Goal: Task Accomplishment & Management: Complete application form

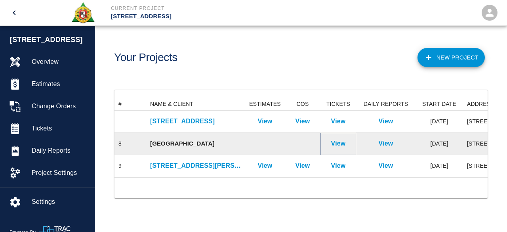
click at [341, 143] on p "View" at bounding box center [338, 144] width 15 height 10
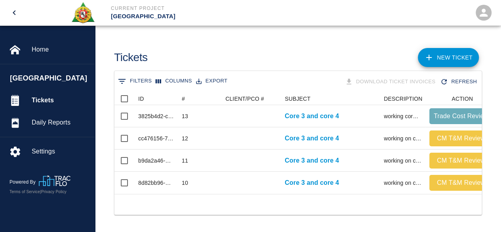
scroll to position [6, 6]
click at [460, 55] on link "NEW TICKET" at bounding box center [448, 57] width 61 height 19
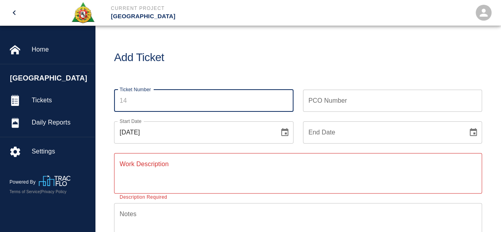
click at [134, 103] on input "Ticket Number" at bounding box center [203, 101] width 179 height 22
type input "14"
click at [285, 135] on icon "Choose date, selected date is Aug 21, 2025" at bounding box center [285, 133] width 10 height 10
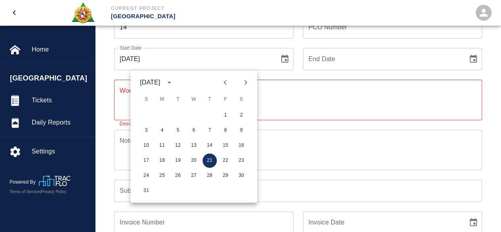
scroll to position [79, 0]
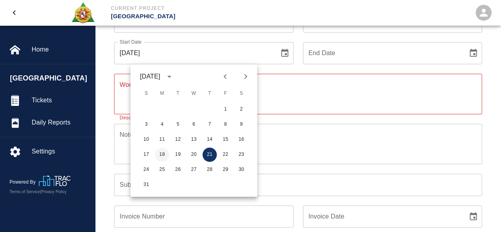
click at [164, 154] on button "18" at bounding box center [162, 154] width 14 height 14
type input "[DATE]"
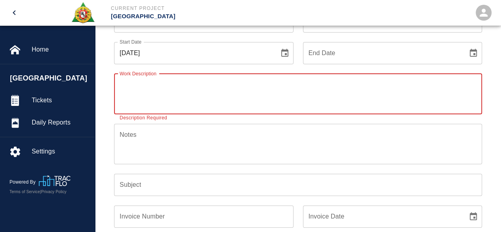
click at [129, 90] on textarea "Work Description" at bounding box center [298, 93] width 357 height 27
type textarea "working core 3 & 4 premiun time only"
click at [126, 184] on input "Subject" at bounding box center [298, 185] width 368 height 22
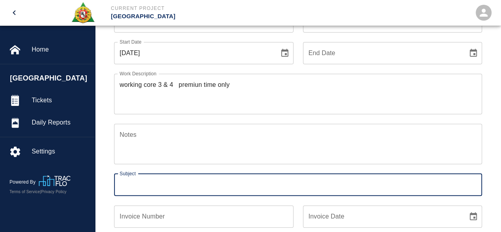
type input "Core 3 and core 4"
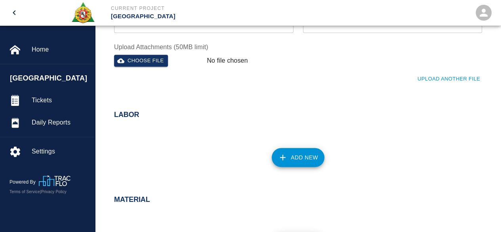
scroll to position [277, 0]
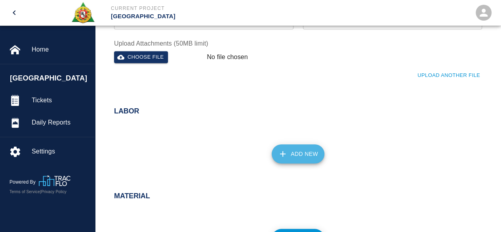
click at [303, 153] on button "Add New" at bounding box center [298, 153] width 53 height 19
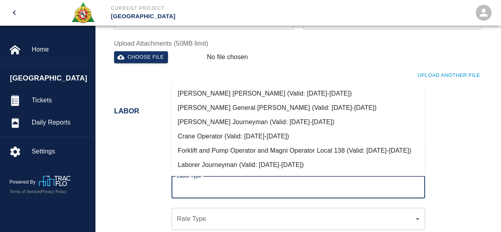
click at [183, 187] on input "Labor Type" at bounding box center [298, 186] width 246 height 15
click at [225, 137] on li "Crane Operator (Valid: [DATE]-[DATE])" at bounding box center [299, 136] width 254 height 14
type input "Crane Operator"
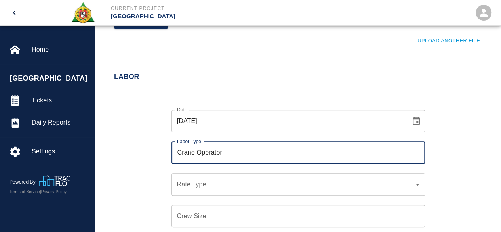
scroll to position [357, 0]
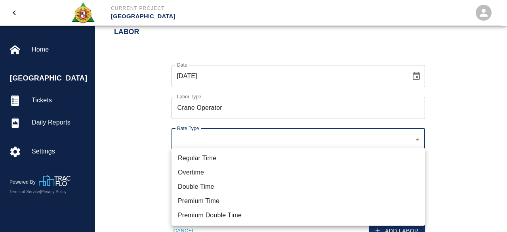
click at [200, 217] on li "Premium Double Time" at bounding box center [299, 215] width 254 height 14
type input "rate_pdt"
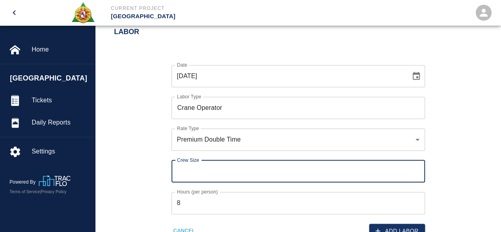
click at [179, 176] on input "Crew Size" at bounding box center [299, 171] width 254 height 22
type input "2"
click at [185, 200] on input "8" at bounding box center [299, 203] width 254 height 22
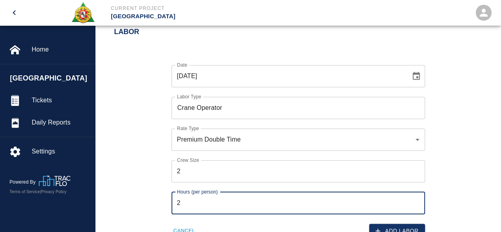
type input "2"
click at [445, 166] on div "Date [DATE] Date Labor Type Crane Operator Labor Type Rate Type Premium Double …" at bounding box center [294, 145] width 378 height 186
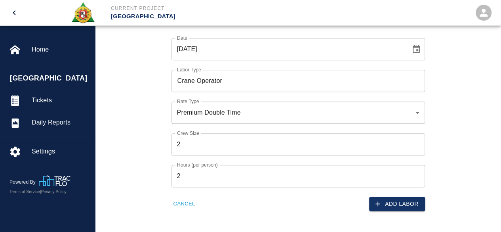
scroll to position [396, 0]
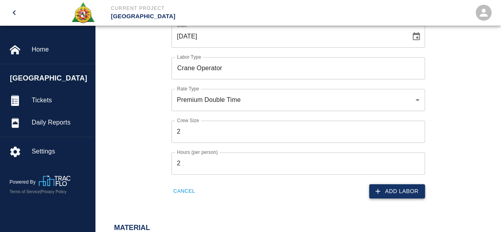
click at [401, 191] on button "Add Labor" at bounding box center [397, 191] width 56 height 15
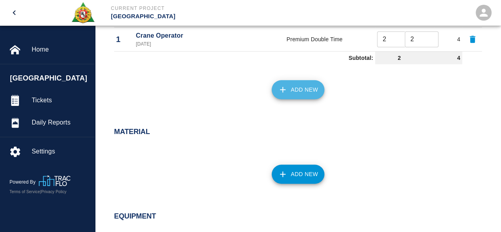
click at [299, 89] on button "Add New" at bounding box center [298, 89] width 53 height 19
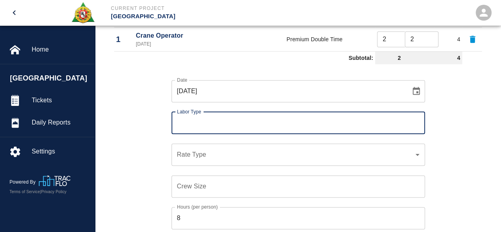
click at [189, 127] on input "Labor Type" at bounding box center [298, 122] width 246 height 15
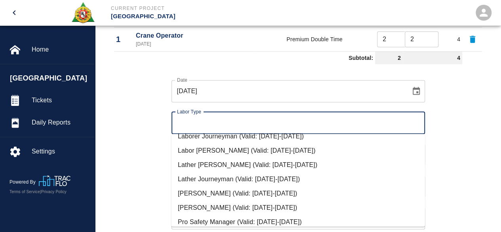
scroll to position [40, 0]
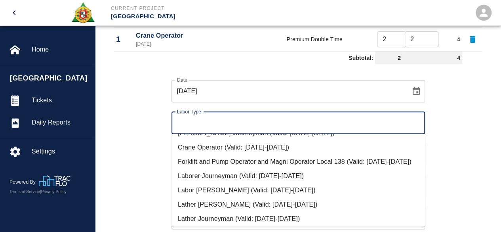
click at [194, 160] on li "Forklift and Pump Operator and Magni Operator Local 138 (Valid: [DATE]-[DATE])" at bounding box center [299, 161] width 254 height 14
type input "Forklift and Pump Operator and Magni Operator Local 138"
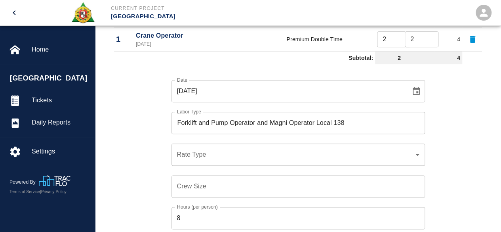
click at [185, 148] on div "​ Rate Type" at bounding box center [299, 154] width 254 height 22
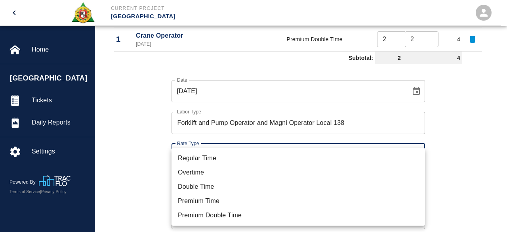
click at [201, 211] on li "Premium Double Time" at bounding box center [299, 215] width 254 height 14
type input "rate_pdt"
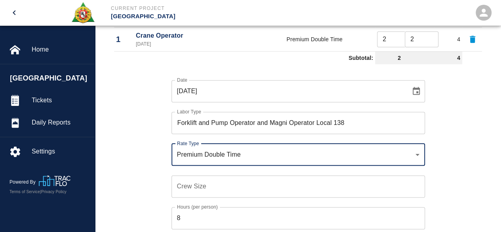
click at [192, 183] on input "Crew Size" at bounding box center [299, 186] width 254 height 22
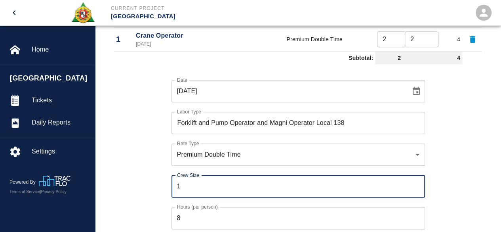
type input "1"
click at [191, 215] on input "8" at bounding box center [299, 218] width 254 height 22
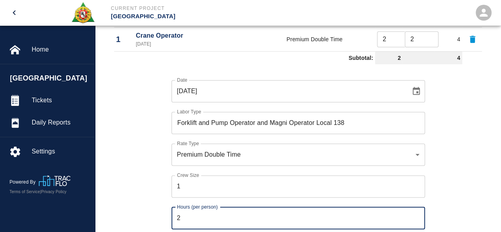
type input "2"
click at [149, 201] on div "Date [DATE] Date Labor Type Forklift and Pump Operator and Magni Operator Local…" at bounding box center [294, 160] width 378 height 186
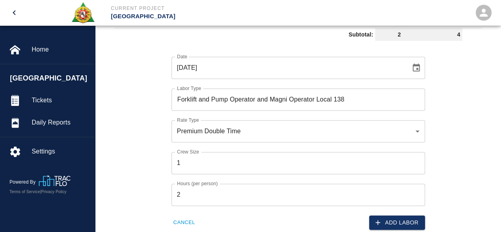
scroll to position [436, 0]
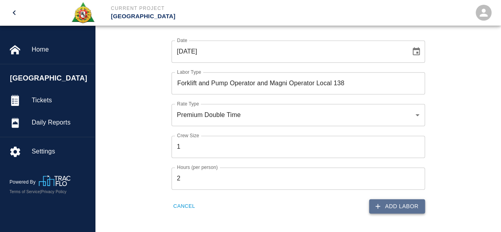
click at [397, 204] on button "Add Labor" at bounding box center [397, 206] width 56 height 15
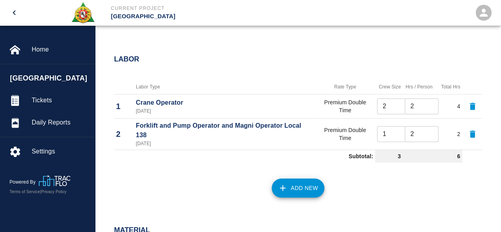
scroll to position [317, 0]
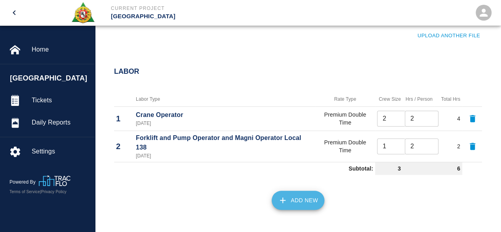
click at [296, 199] on button "Add New" at bounding box center [298, 200] width 53 height 19
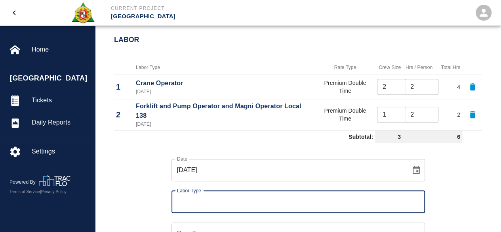
scroll to position [365, 0]
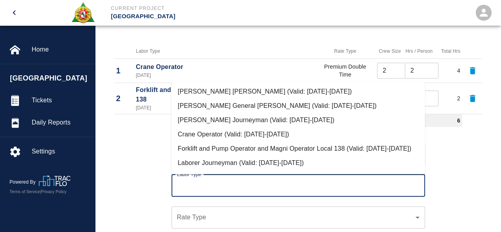
click at [195, 181] on input "Labor Type" at bounding box center [298, 185] width 246 height 15
click at [224, 120] on li "[PERSON_NAME] Journeyman (Valid: [DATE]-[DATE])" at bounding box center [299, 120] width 254 height 14
type input "[PERSON_NAME] Journeyman"
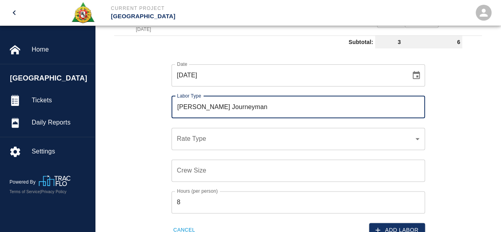
scroll to position [444, 0]
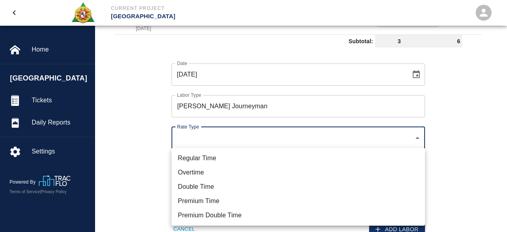
click at [201, 199] on li "Premium Time" at bounding box center [299, 201] width 254 height 14
type input "rate_pot"
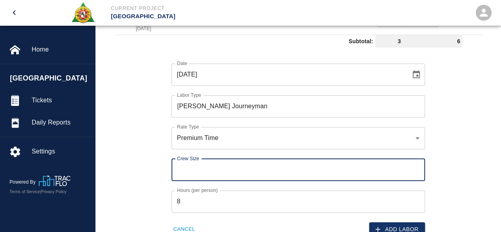
click at [184, 165] on input "Crew Size" at bounding box center [299, 169] width 254 height 22
type input "10"
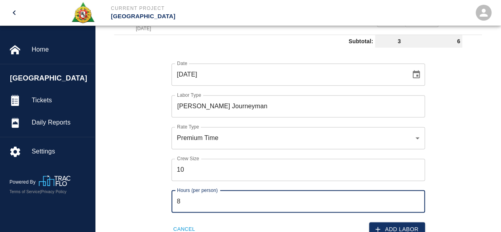
click at [191, 204] on input "8" at bounding box center [299, 201] width 254 height 22
type input "2"
click at [153, 192] on div "Date [DATE] Date Labor Type [PERSON_NAME] Journeyman Labor Type Rate Type Premi…" at bounding box center [294, 144] width 378 height 186
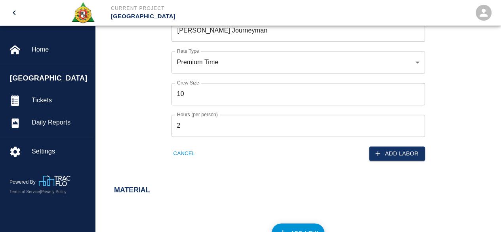
scroll to position [523, 0]
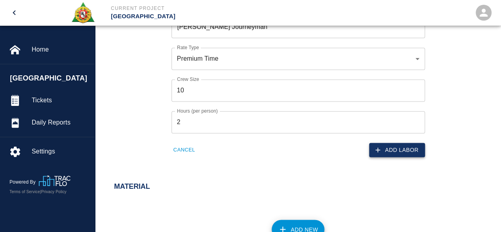
click at [406, 149] on button "Add Labor" at bounding box center [397, 150] width 56 height 15
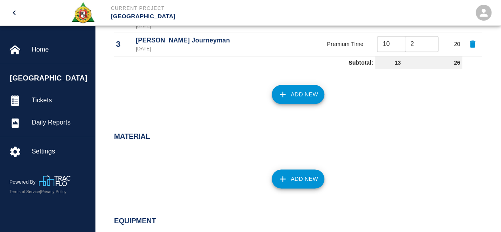
scroll to position [429, 0]
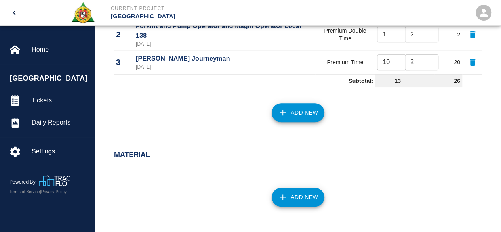
click at [297, 107] on button "Add New" at bounding box center [298, 112] width 53 height 19
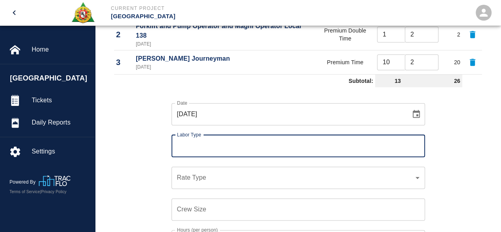
click at [213, 141] on input "Labor Type" at bounding box center [298, 145] width 246 height 15
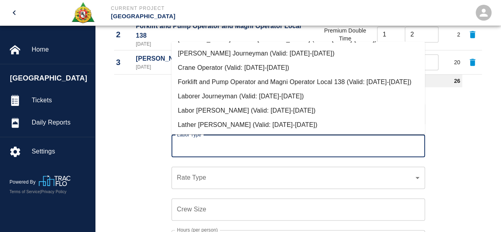
scroll to position [40, 0]
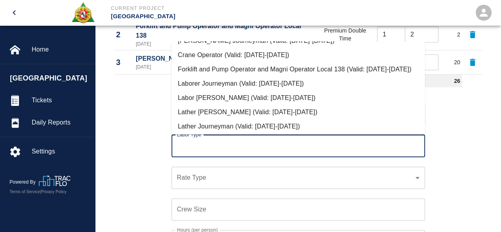
click at [237, 90] on li "Laborer Journeyman (Valid: [DATE]-[DATE])" at bounding box center [299, 83] width 254 height 14
type input "Laborer Journeyman"
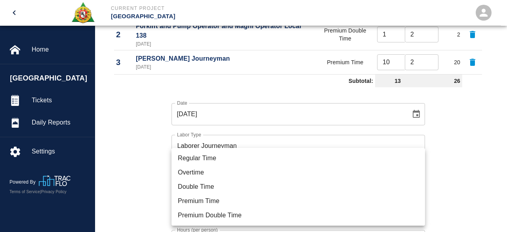
click at [204, 199] on li "Premium Time" at bounding box center [299, 201] width 254 height 14
type input "rate_pot"
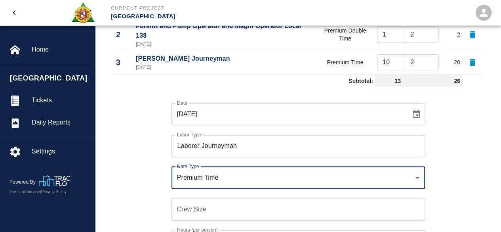
click at [174, 208] on input "Crew Size" at bounding box center [299, 209] width 254 height 22
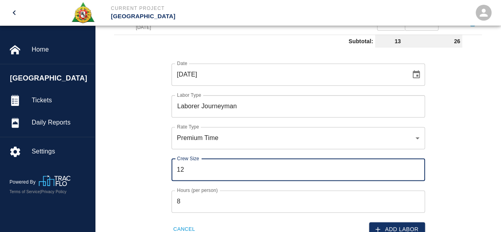
scroll to position [429, 0]
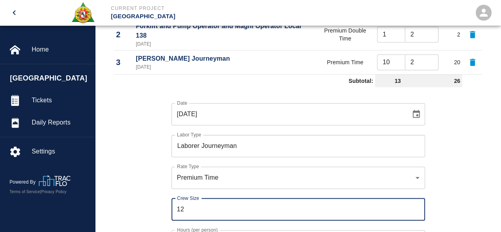
type input "12"
click at [157, 214] on div "Date [DATE] Date Labor Type Laborer Journeyman Labor Type Rate Type Premium Tim…" at bounding box center [294, 183] width 378 height 186
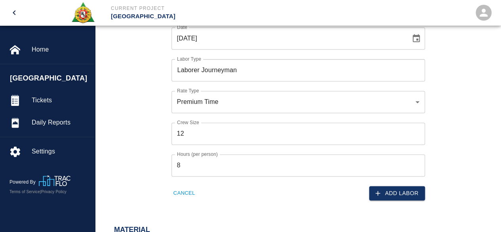
scroll to position [508, 0]
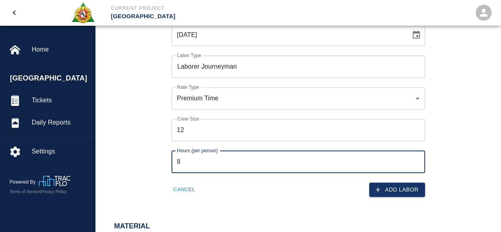
click at [193, 160] on input "8" at bounding box center [299, 162] width 254 height 22
type input "2"
click at [411, 189] on button "Add Labor" at bounding box center [397, 189] width 56 height 15
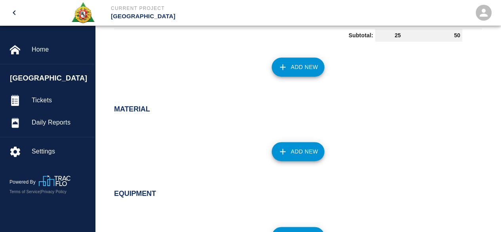
scroll to position [413, 0]
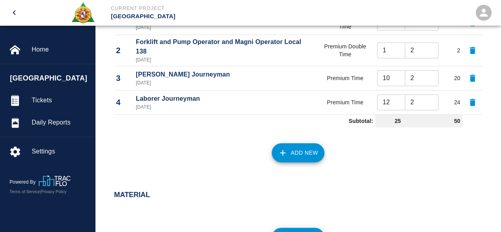
click at [306, 154] on button "Add New" at bounding box center [298, 152] width 53 height 19
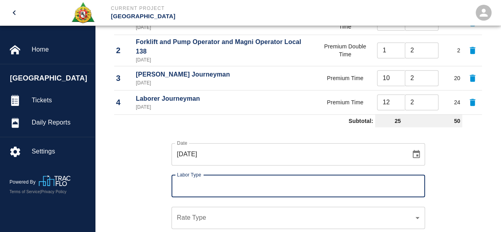
click at [210, 179] on input "Labor Type" at bounding box center [298, 185] width 246 height 15
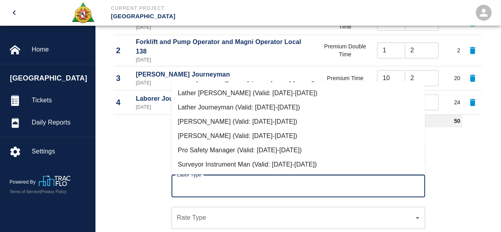
scroll to position [109, 0]
click at [214, 164] on li "Surveyor Instrument Man (Valid: [DATE]-[DATE])" at bounding box center [299, 164] width 254 height 14
type input "Surveyor Instrument Man"
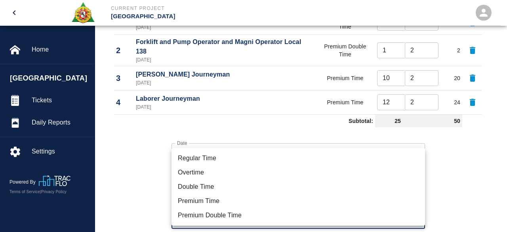
click at [194, 215] on li "Premium Double Time" at bounding box center [299, 215] width 254 height 14
type input "rate_pdt"
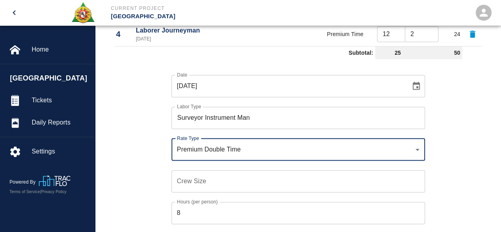
scroll to position [492, 0]
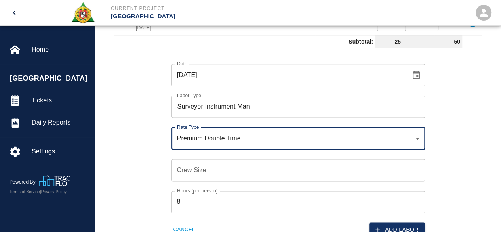
click at [177, 170] on input "Crew Size" at bounding box center [299, 170] width 254 height 22
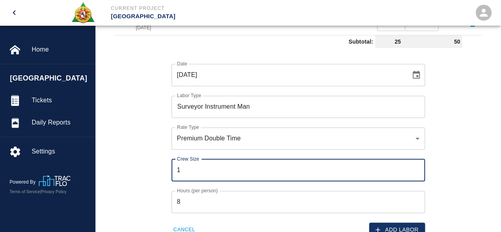
type input "1"
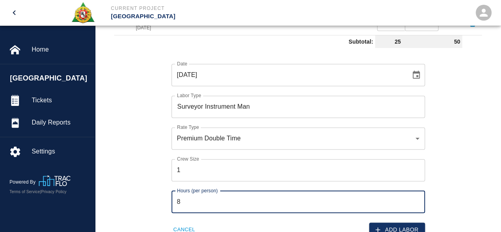
click at [184, 206] on input "8" at bounding box center [299, 202] width 254 height 22
type input "2"
click at [167, 200] on div "Hours (per person) 2 Hours (per person)" at bounding box center [293, 197] width 263 height 32
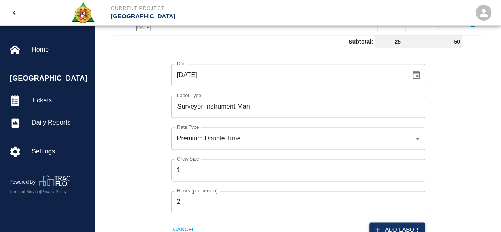
click at [405, 228] on button "Add Labor" at bounding box center [397, 229] width 56 height 15
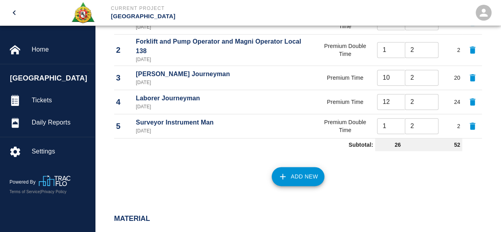
scroll to position [413, 0]
click at [286, 176] on icon "button" at bounding box center [283, 177] width 10 height 10
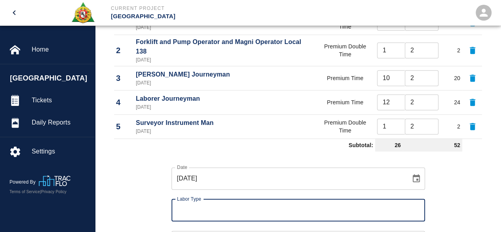
click at [184, 201] on label "Labor Type" at bounding box center [189, 198] width 24 height 7
click at [184, 202] on input "Labor Type" at bounding box center [298, 209] width 246 height 15
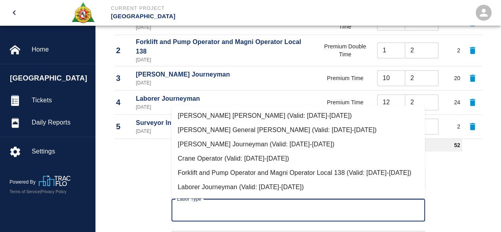
drag, startPoint x: 184, startPoint y: 201, endPoint x: 185, endPoint y: 206, distance: 4.8
click at [185, 205] on input "Labor Type" at bounding box center [298, 209] width 246 height 15
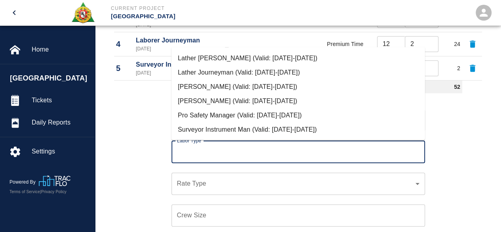
scroll to position [492, 0]
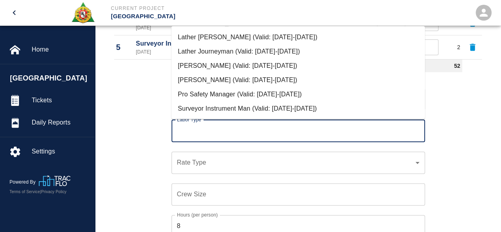
click at [240, 93] on li "Pro Safety Manager (Valid: [DATE]-[DATE])" at bounding box center [299, 94] width 254 height 14
type input "Pro Safety Manager"
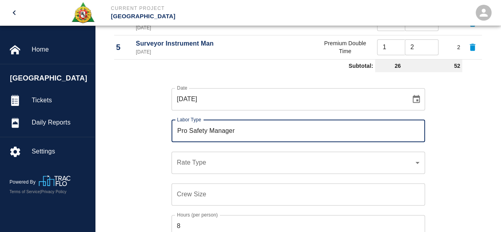
click at [176, 164] on div "​ Rate Type" at bounding box center [299, 162] width 254 height 22
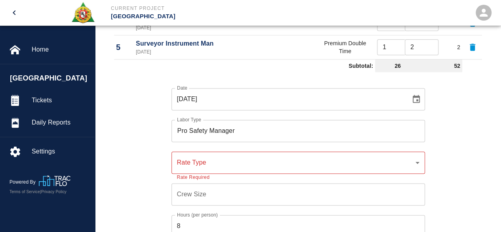
click at [176, 164] on div "​ Rate Type" at bounding box center [299, 162] width 254 height 22
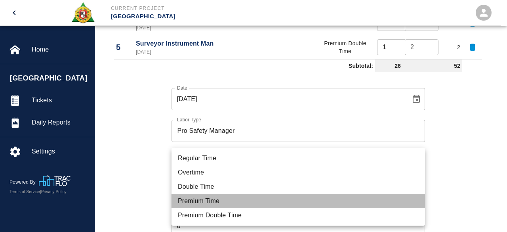
click at [199, 196] on li "Premium Time" at bounding box center [299, 201] width 254 height 14
type input "rate_pot"
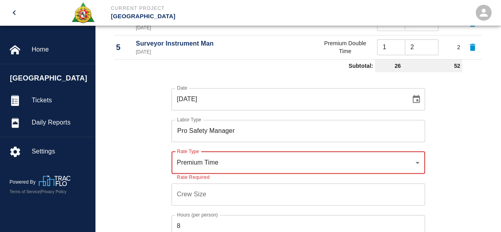
click at [186, 191] on input "Crew Size" at bounding box center [299, 194] width 254 height 22
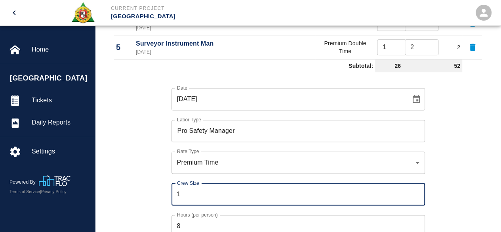
type input "1"
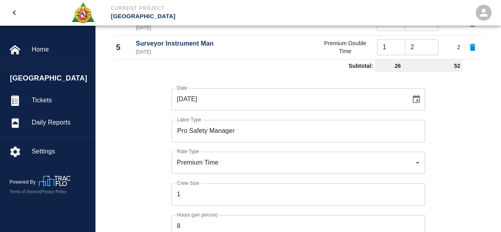
click at [191, 218] on div "Hours (per person) 8 Hours (per person)" at bounding box center [299, 226] width 254 height 22
click at [189, 220] on input "8" at bounding box center [299, 226] width 254 height 22
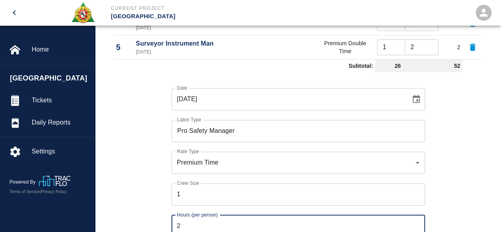
click at [189, 220] on input "2" at bounding box center [299, 226] width 254 height 22
type input "2"
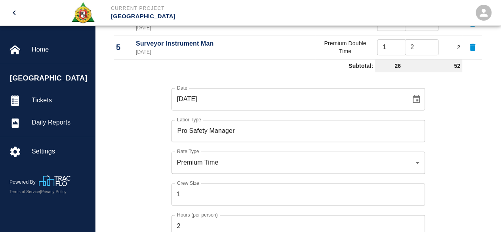
click at [158, 208] on div "Date [DATE] Date Labor Type Pro Safety Manager Labor Type Rate Type Premium Tim…" at bounding box center [294, 168] width 378 height 186
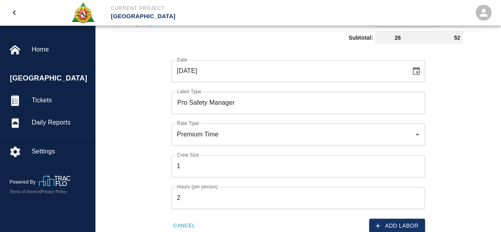
scroll to position [532, 0]
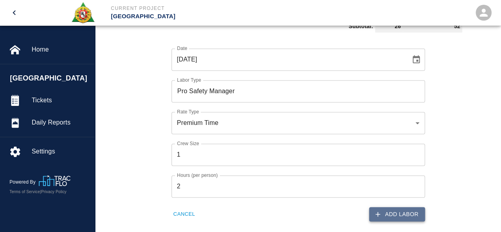
click at [393, 217] on button "Add Labor" at bounding box center [397, 214] width 56 height 15
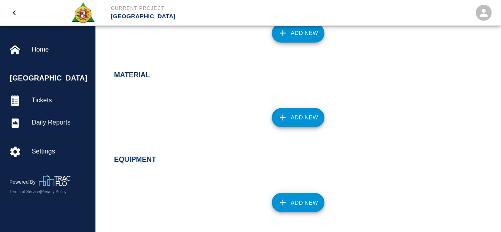
scroll to position [611, 0]
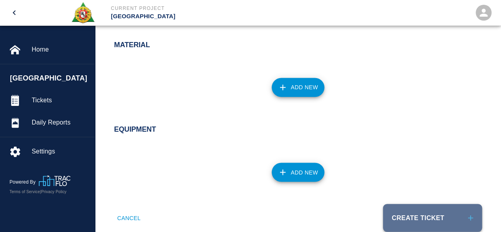
click at [404, 220] on button "Create Ticket" at bounding box center [432, 218] width 99 height 28
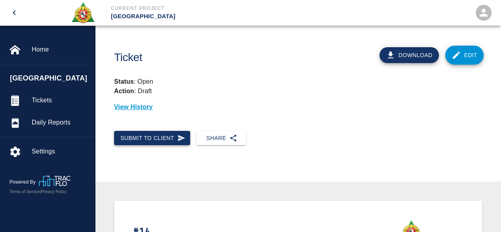
click at [171, 134] on button "Submit to Client" at bounding box center [152, 138] width 76 height 15
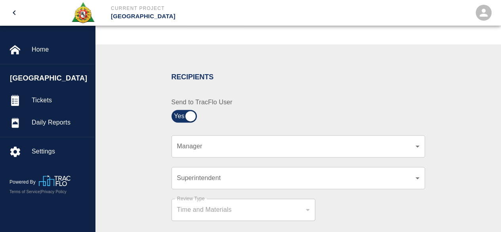
scroll to position [158, 0]
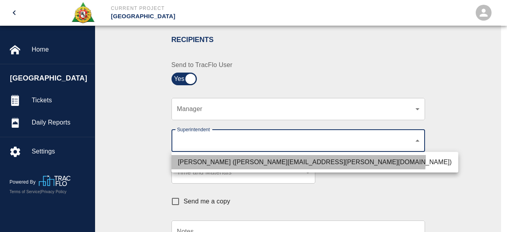
click at [265, 157] on li "[PERSON_NAME] ([PERSON_NAME][EMAIL_ADDRESS][PERSON_NAME][DOMAIN_NAME])" at bounding box center [315, 162] width 287 height 14
type input "607e8b2f-6e2b-4864-a614-ca92a3a6e287"
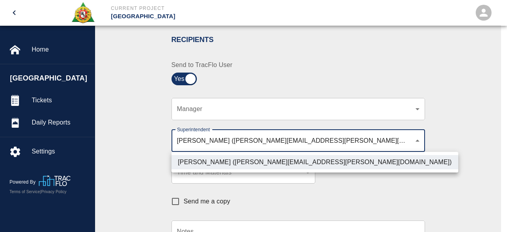
click at [382, 194] on div at bounding box center [253, 116] width 507 height 232
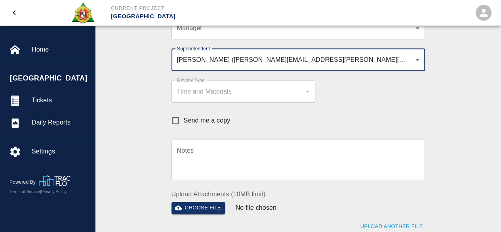
scroll to position [277, 0]
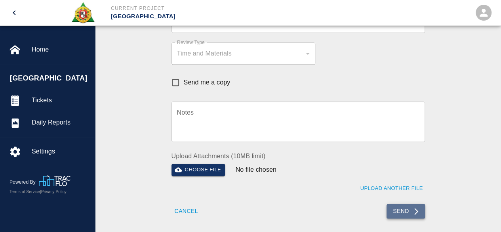
click at [396, 209] on button "Send" at bounding box center [406, 211] width 38 height 15
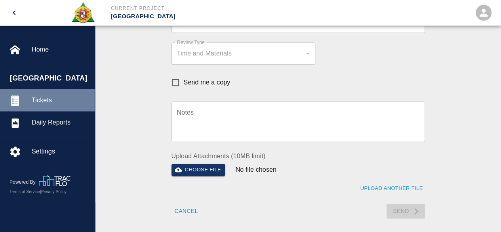
click at [38, 97] on span "Tickets" at bounding box center [60, 100] width 57 height 10
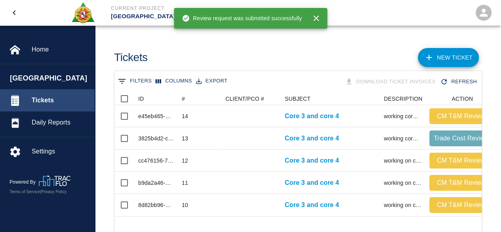
scroll to position [124, 361]
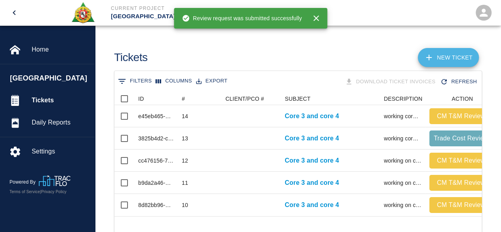
click at [461, 57] on link "NEW TICKET" at bounding box center [448, 57] width 61 height 19
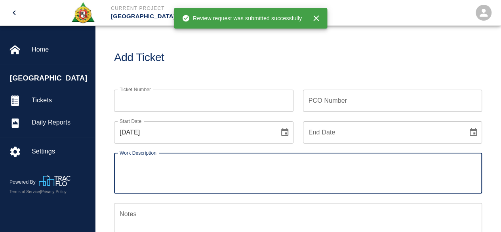
click at [138, 99] on input "Ticket Number" at bounding box center [203, 101] width 179 height 22
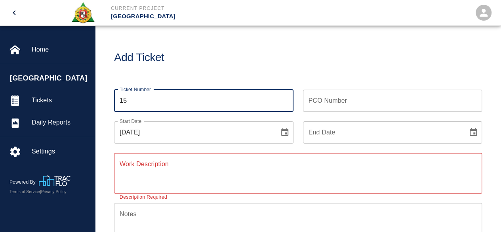
type input "15"
click at [284, 132] on icon "Choose date, selected date is Aug 21, 2025" at bounding box center [285, 133] width 10 height 10
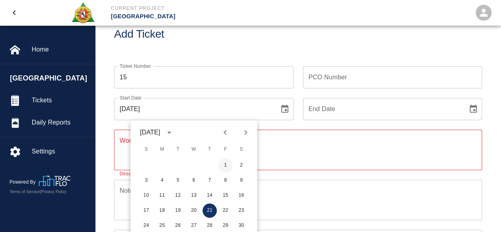
scroll to position [40, 0]
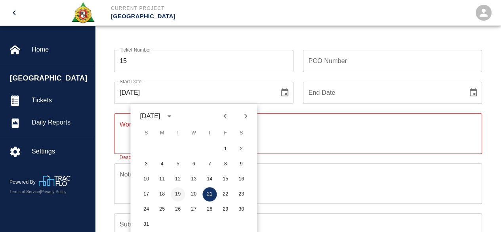
click at [177, 193] on button "19" at bounding box center [178, 194] width 14 height 14
type input "[DATE]"
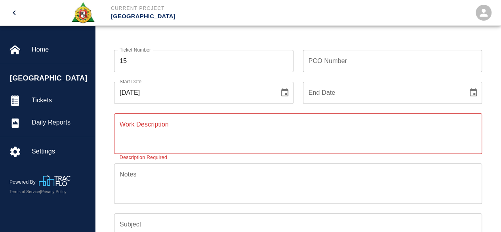
click at [475, 92] on icon "Choose date" at bounding box center [474, 93] width 10 height 10
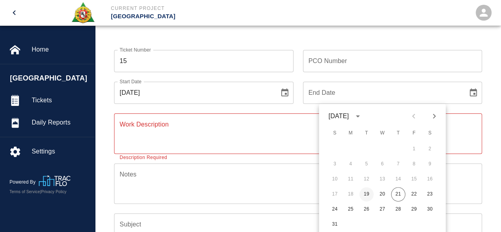
click at [370, 193] on button "19" at bounding box center [366, 194] width 14 height 14
type input "[DATE]"
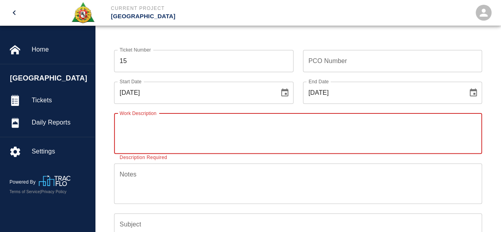
click at [128, 132] on textarea "Work Description" at bounding box center [298, 133] width 357 height 27
type textarea "working on core 3 & 4 premiun time"
click at [159, 178] on textarea "Notes" at bounding box center [298, 183] width 357 height 27
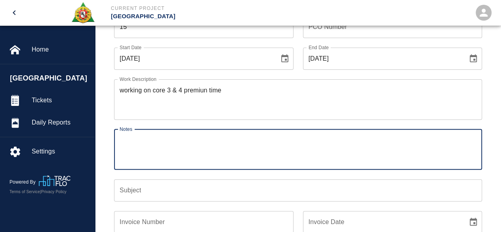
scroll to position [119, 0]
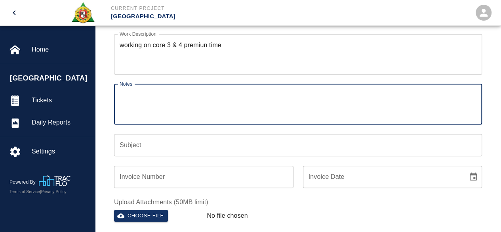
click at [129, 146] on input "Subject" at bounding box center [298, 145] width 368 height 22
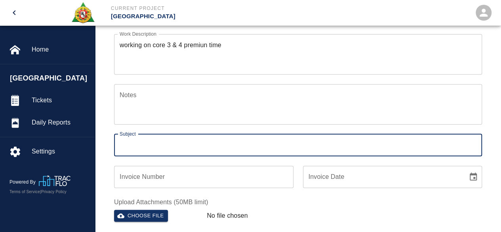
type input "Core 3 and core 4"
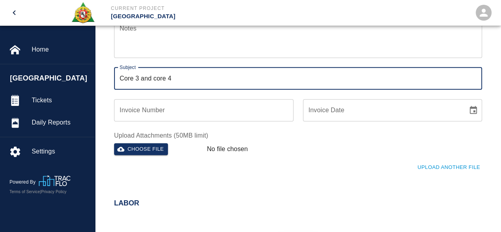
scroll to position [198, 0]
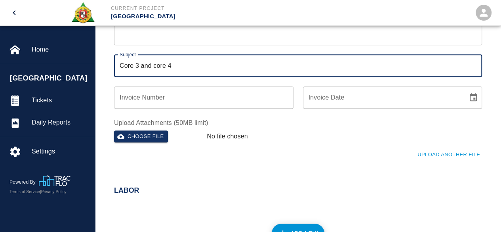
click at [213, 182] on div "Labor" at bounding box center [294, 185] width 378 height 31
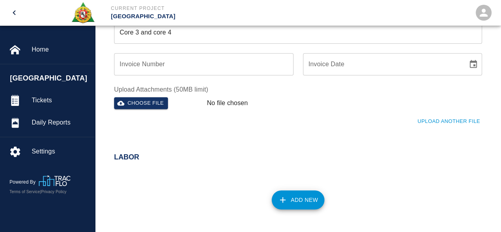
scroll to position [277, 0]
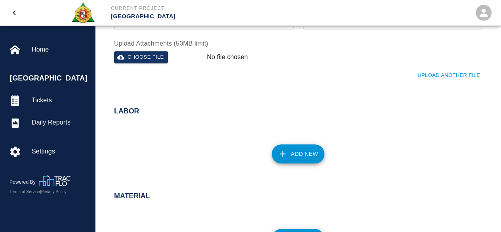
click at [309, 154] on button "Add New" at bounding box center [298, 153] width 53 height 19
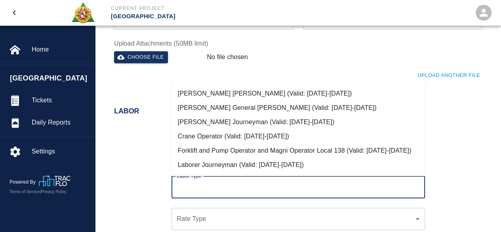
click at [197, 189] on input "Labor Type" at bounding box center [298, 186] width 246 height 15
click at [198, 158] on li "Forklift and Pump Operator and Magni Operator Local 138 (Valid: [DATE]-[DATE])" at bounding box center [299, 150] width 254 height 14
type input "Forklift and Pump Operator and Magni Operator Local 138"
click at [238, 136] on li "Crane Operator (Valid: [DATE]-[DATE])" at bounding box center [299, 136] width 254 height 14
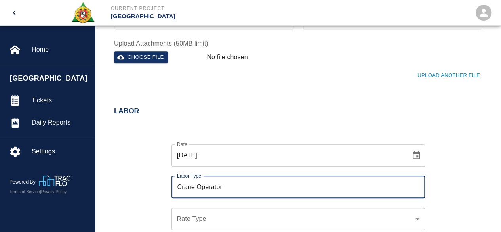
type input "Crane Operator"
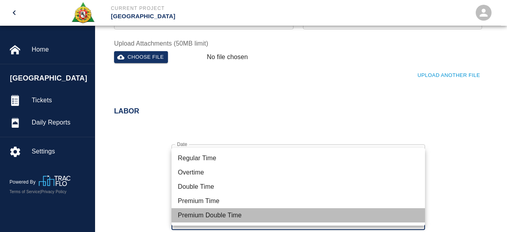
click at [193, 218] on li "Premium Double Time" at bounding box center [299, 215] width 254 height 14
type input "rate_pdt"
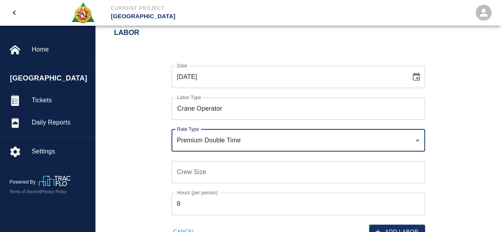
scroll to position [357, 0]
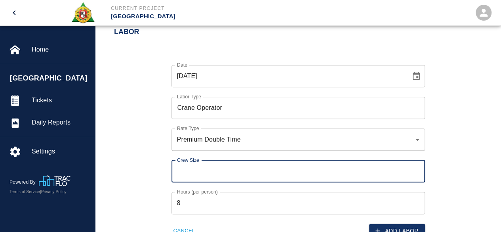
click at [179, 171] on input "Crew Size" at bounding box center [299, 171] width 254 height 22
type input "2"
click at [189, 202] on input "8" at bounding box center [299, 203] width 254 height 22
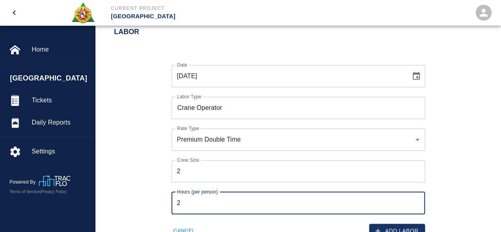
type input "2"
click at [136, 196] on div "Date [DATE] Date Labor Type Crane Operator Labor Type Rate Type Premium Double …" at bounding box center [294, 145] width 378 height 186
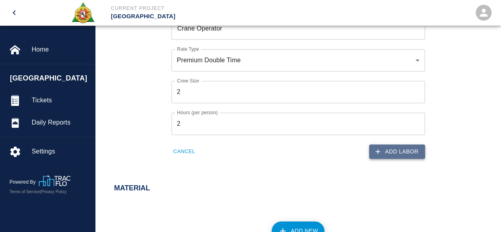
click at [403, 149] on button "Add Labor" at bounding box center [397, 151] width 56 height 15
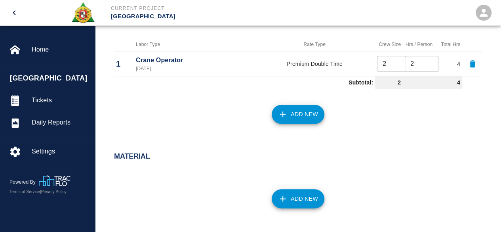
scroll to position [371, 0]
click at [294, 115] on button "Add New" at bounding box center [298, 114] width 53 height 19
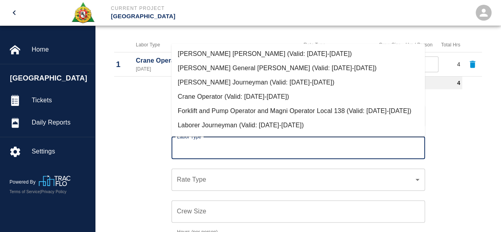
click at [200, 149] on input "Labor Type" at bounding box center [298, 147] width 246 height 15
click at [221, 78] on li "[PERSON_NAME] Journeyman (Valid: [DATE]-[DATE])" at bounding box center [299, 82] width 254 height 14
type input "[PERSON_NAME] Journeyman"
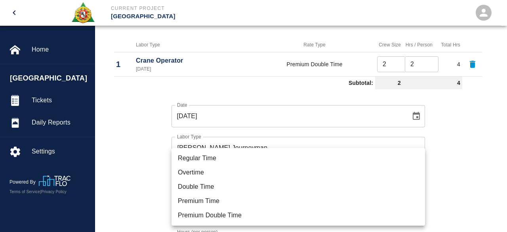
click at [216, 198] on li "Premium Time" at bounding box center [299, 201] width 254 height 14
type input "rate_pot"
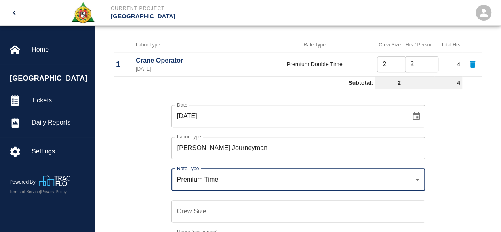
click at [179, 208] on input "Crew Size" at bounding box center [299, 211] width 254 height 22
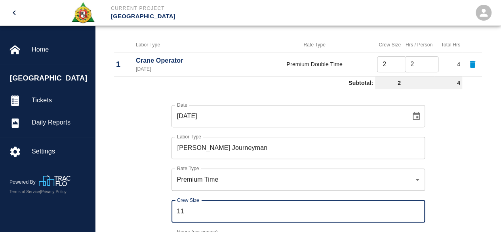
type input "11"
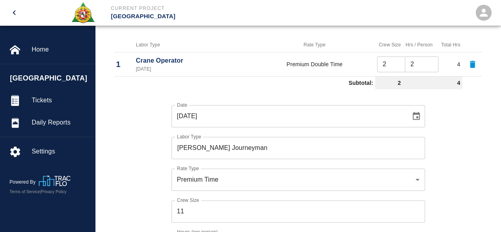
click at [160, 202] on div "Date [DATE] Date Labor Type [PERSON_NAME] Journeyman Labor Type Rate Type Premi…" at bounding box center [294, 185] width 378 height 186
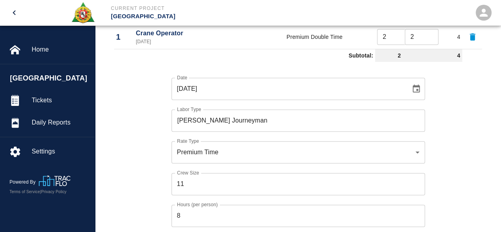
scroll to position [411, 0]
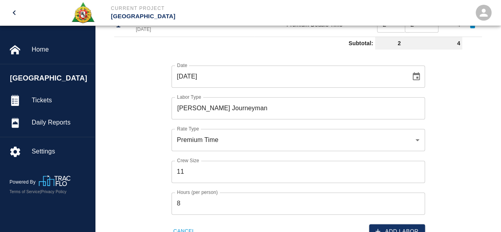
click at [182, 200] on input "8" at bounding box center [299, 203] width 254 height 22
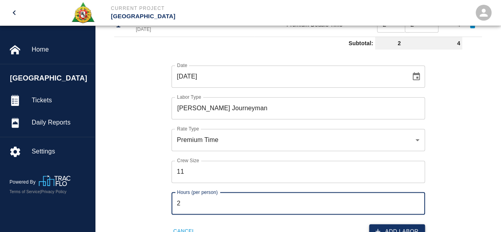
type input "2"
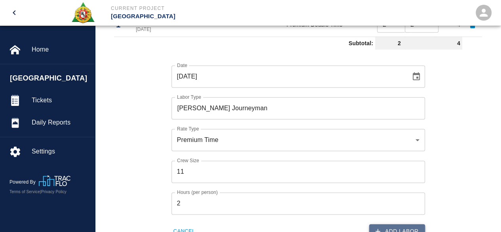
click at [402, 226] on button "Add Labor" at bounding box center [397, 231] width 56 height 15
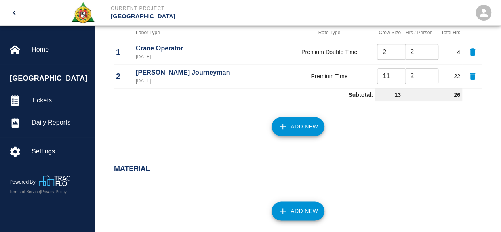
scroll to position [371, 0]
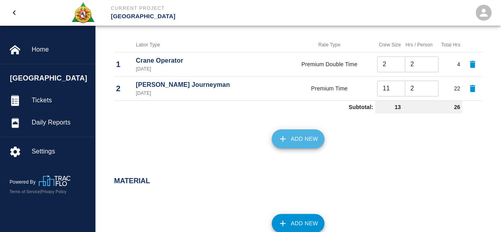
click at [291, 137] on button "Add New" at bounding box center [298, 138] width 53 height 19
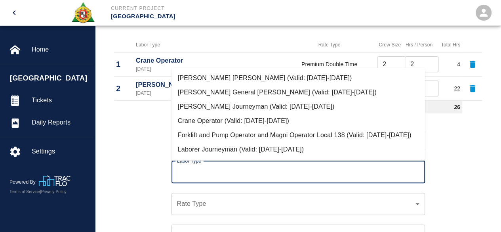
click at [189, 170] on input "Labor Type" at bounding box center [298, 171] width 246 height 15
click at [230, 102] on li "[PERSON_NAME] Journeyman (Valid: [DATE]-[DATE])" at bounding box center [299, 106] width 254 height 14
type input "[PERSON_NAME] Journeyman"
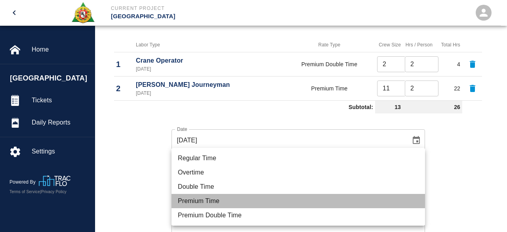
click at [199, 201] on li "Premium Time" at bounding box center [299, 201] width 254 height 14
type input "rate_pot"
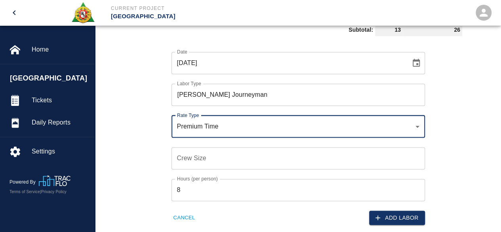
scroll to position [450, 0]
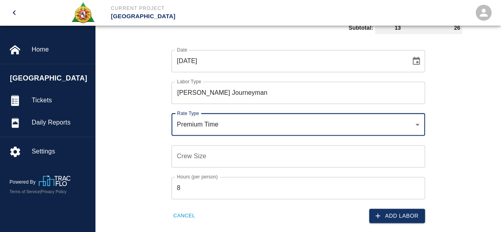
click at [183, 152] on input "Crew Size" at bounding box center [299, 156] width 254 height 22
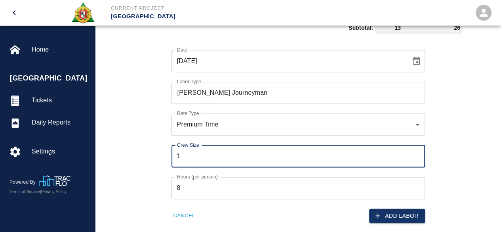
type input "1"
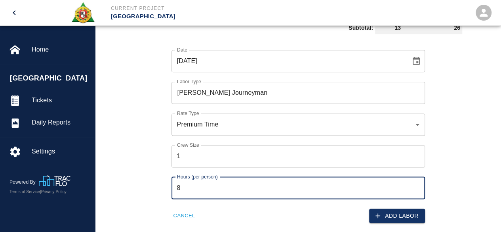
click at [185, 193] on input "8" at bounding box center [299, 188] width 254 height 22
type input "1"
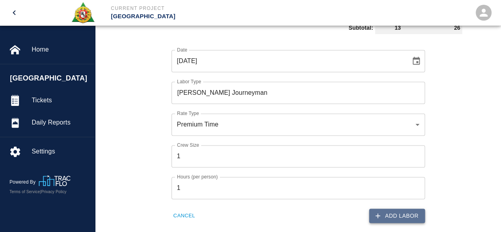
click at [402, 211] on button "Add Labor" at bounding box center [397, 215] width 56 height 15
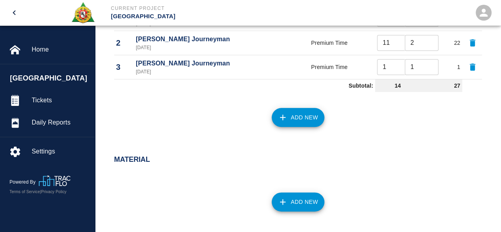
scroll to position [371, 0]
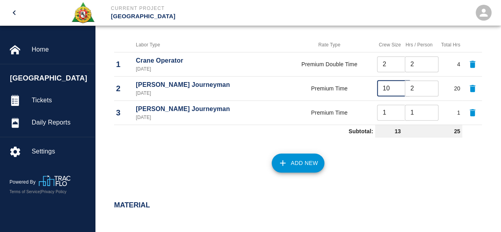
click at [401, 91] on input "10" at bounding box center [394, 88] width 34 height 16
click at [401, 91] on input "9" at bounding box center [394, 88] width 34 height 16
click at [401, 91] on input "8" at bounding box center [394, 88] width 34 height 16
click at [401, 91] on input "7" at bounding box center [394, 88] width 34 height 16
type input "6"
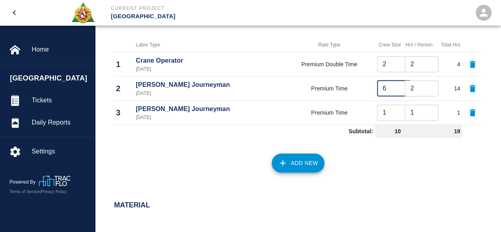
click at [401, 91] on input "6" at bounding box center [394, 88] width 34 height 16
click at [403, 111] on input "2" at bounding box center [394, 113] width 34 height 16
click at [403, 111] on input "3" at bounding box center [394, 113] width 34 height 16
type input "4"
click at [403, 111] on input "4" at bounding box center [394, 113] width 34 height 16
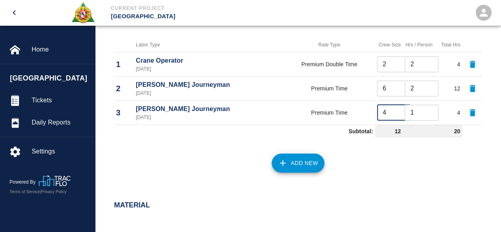
click at [234, 171] on div "Add New" at bounding box center [294, 158] width 378 height 35
click at [303, 165] on button "Add New" at bounding box center [298, 162] width 53 height 19
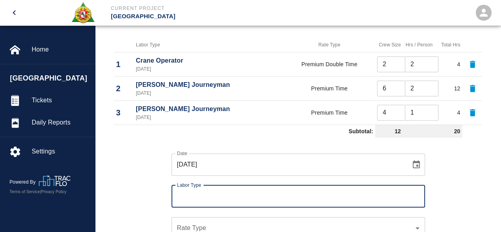
click at [215, 192] on input "Labor Type" at bounding box center [298, 196] width 246 height 15
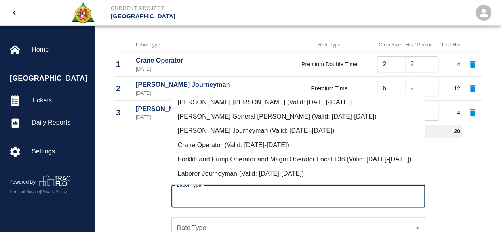
scroll to position [40, 0]
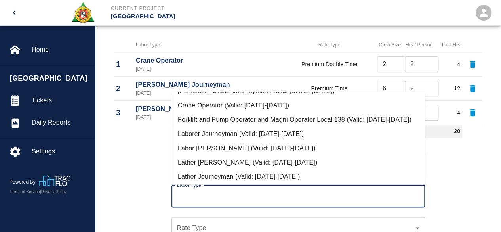
click at [244, 140] on li "Laborer Journeyman (Valid: [DATE]-[DATE])" at bounding box center [299, 133] width 254 height 14
type input "Laborer Journeyman"
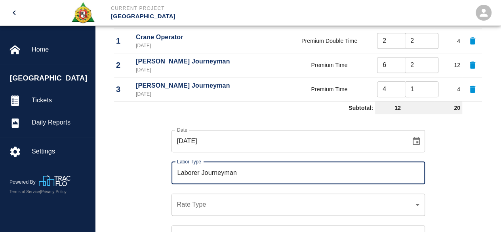
scroll to position [411, 0]
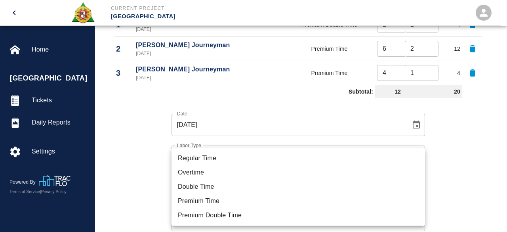
click at [185, 203] on li "Premium Time" at bounding box center [299, 201] width 254 height 14
type input "rate_pot"
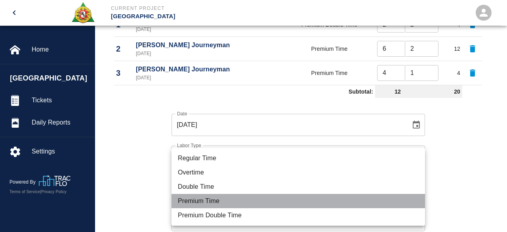
click at [208, 198] on li "Premium Time" at bounding box center [299, 201] width 254 height 14
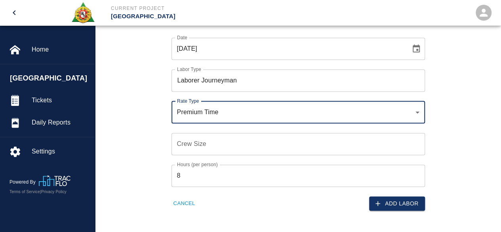
scroll to position [490, 0]
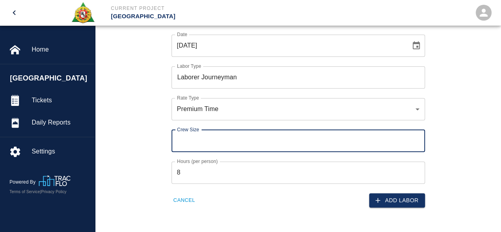
click at [190, 145] on input "Crew Size" at bounding box center [299, 141] width 254 height 22
type input "11"
click at [191, 170] on input "8" at bounding box center [299, 172] width 254 height 22
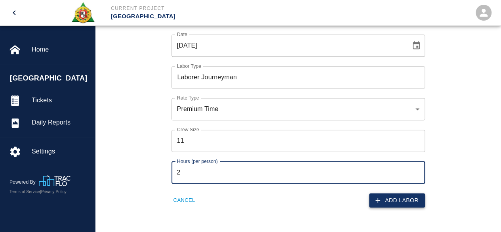
type input "2"
click at [407, 198] on button "Add Labor" at bounding box center [397, 200] width 56 height 15
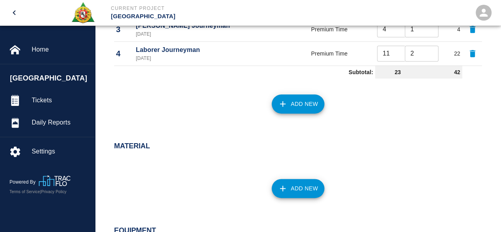
scroll to position [411, 0]
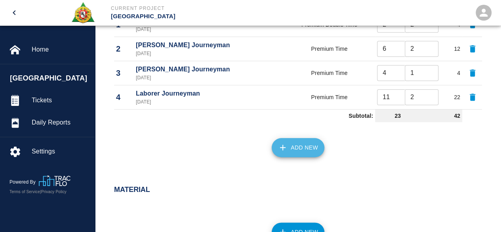
click at [294, 148] on button "Add New" at bounding box center [298, 147] width 53 height 19
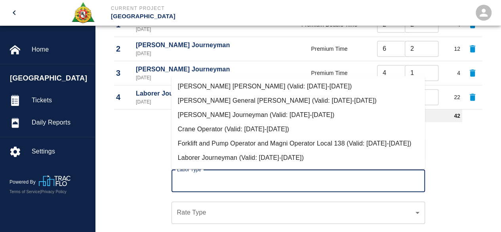
click at [212, 177] on input "Labor Type" at bounding box center [298, 180] width 246 height 15
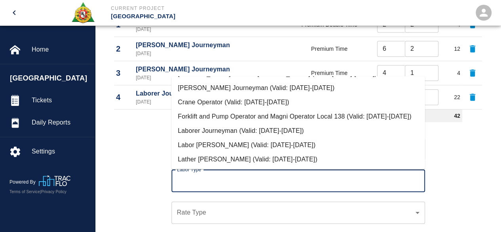
scroll to position [40, 0]
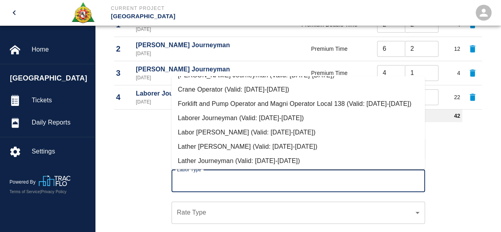
click at [239, 125] on li "Laborer Journeyman (Valid: [DATE]-[DATE])" at bounding box center [299, 118] width 254 height 14
type input "Laborer Journeyman"
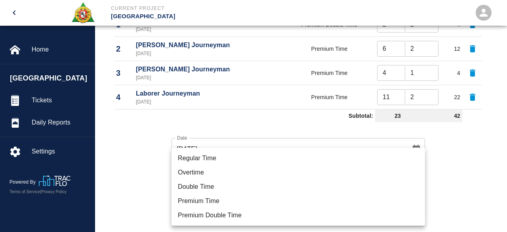
click at [198, 199] on li "Premium Time" at bounding box center [299, 201] width 254 height 14
type input "rate_pot"
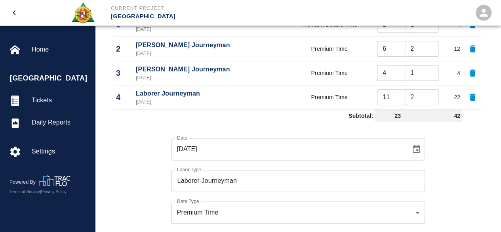
click at [127, 187] on div "Date [DATE] Date Labor Type Laborer Journeyman Labor Type Rate Type Premium Tim…" at bounding box center [294, 218] width 378 height 186
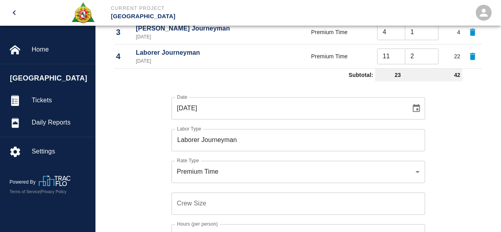
scroll to position [530, 0]
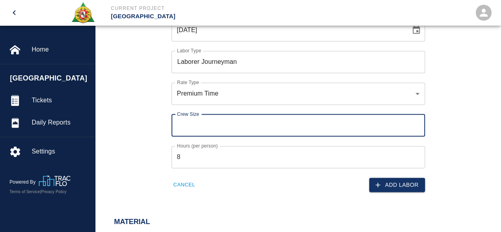
click at [179, 126] on input "Crew Size" at bounding box center [299, 125] width 254 height 22
type input "1"
click at [184, 157] on input "8" at bounding box center [299, 157] width 254 height 22
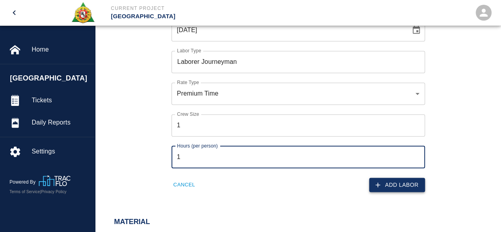
type input "1"
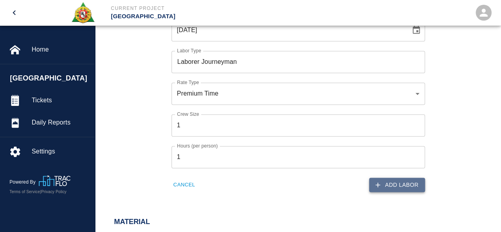
click at [404, 183] on button "Add Labor" at bounding box center [397, 185] width 56 height 15
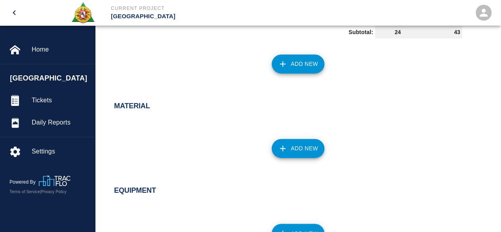
scroll to position [475, 0]
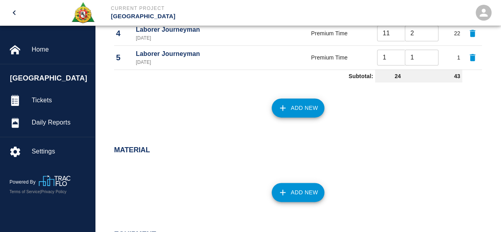
click at [303, 107] on button "Add New" at bounding box center [298, 107] width 53 height 19
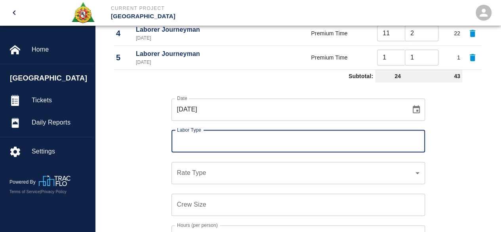
click at [210, 137] on input "Labor Type" at bounding box center [298, 141] width 246 height 15
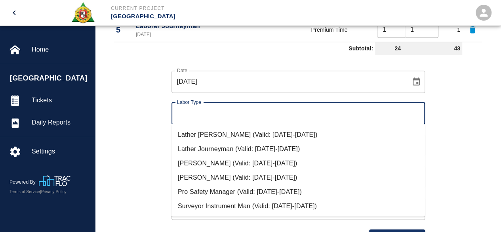
scroll to position [554, 0]
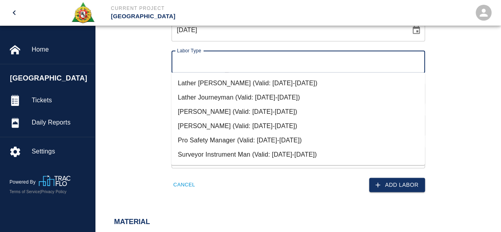
click at [232, 150] on li "Surveyor Instrument Man (Valid: [DATE]-[DATE])" at bounding box center [299, 154] width 254 height 14
type input "Surveyor Instrument Man"
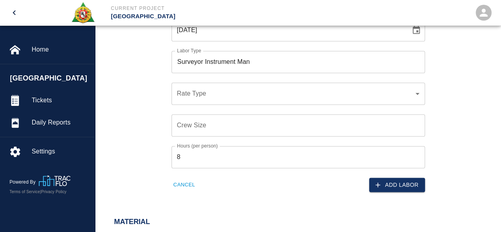
click at [190, 97] on div "​ Rate Type" at bounding box center [299, 93] width 254 height 22
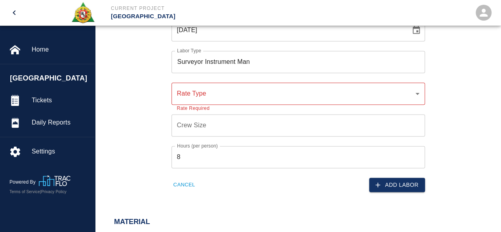
click at [183, 98] on div "​ Rate Type" at bounding box center [299, 93] width 254 height 22
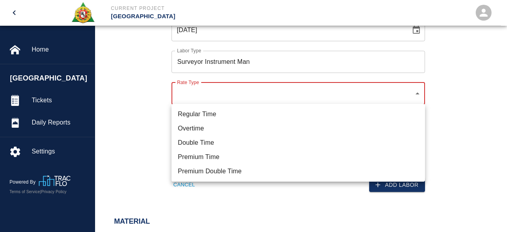
click at [197, 168] on li "Premium Double Time" at bounding box center [299, 171] width 254 height 14
type input "rate_pdt"
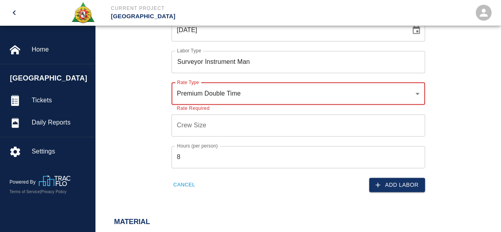
click at [183, 124] on input "Crew Size" at bounding box center [299, 125] width 254 height 22
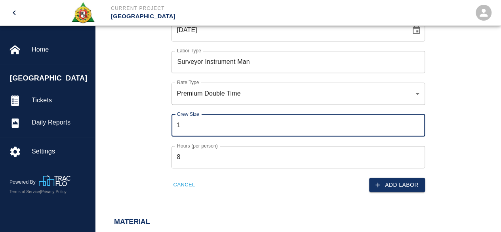
type input "1"
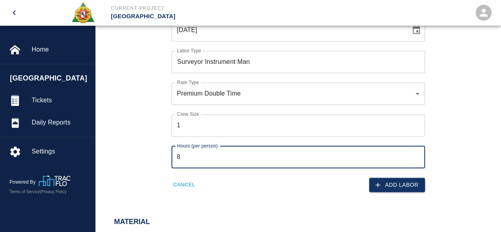
click at [181, 149] on input "8" at bounding box center [299, 157] width 254 height 22
type input "2"
click at [392, 185] on button "Add Labor" at bounding box center [397, 185] width 56 height 15
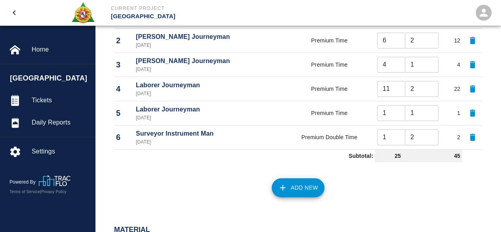
scroll to position [380, 0]
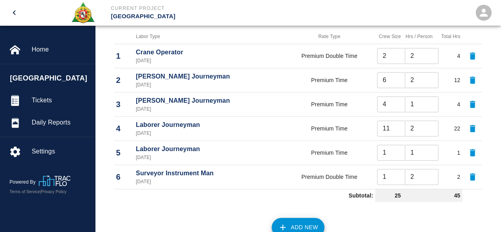
click at [303, 229] on button "Add New" at bounding box center [298, 227] width 53 height 19
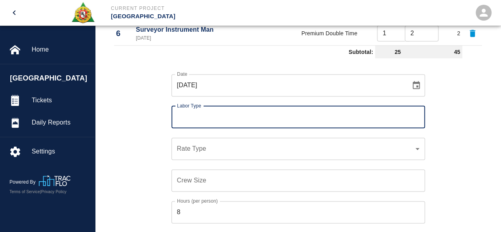
click at [188, 112] on input "Labor Type" at bounding box center [298, 116] width 246 height 15
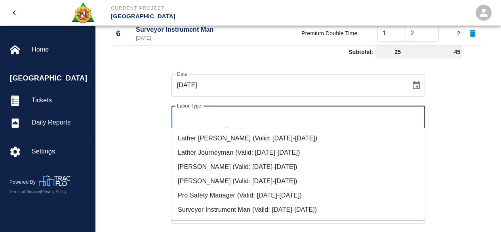
scroll to position [109, 0]
click at [220, 193] on li "Pro Safety Manager (Valid: [DATE]-[DATE])" at bounding box center [299, 195] width 254 height 14
type input "Pro Safety Manager"
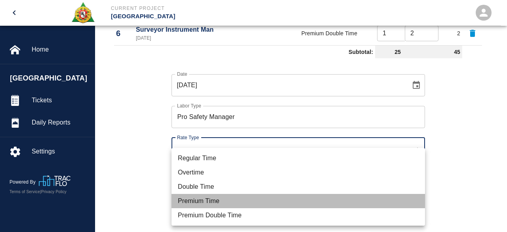
click at [195, 201] on li "Premium Time" at bounding box center [299, 201] width 254 height 14
type input "rate_pot"
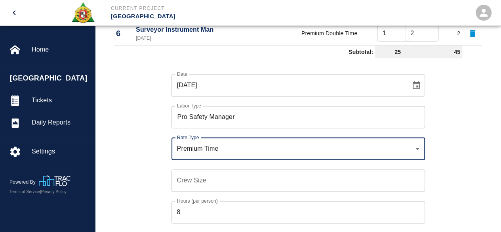
click at [175, 179] on input "Crew Size" at bounding box center [299, 180] width 254 height 22
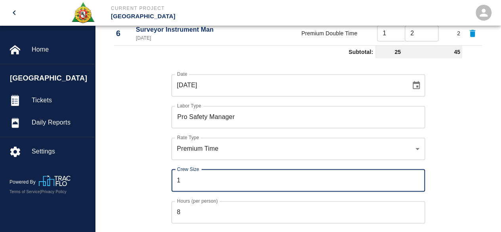
type input "1"
click at [183, 207] on input "8" at bounding box center [299, 212] width 254 height 22
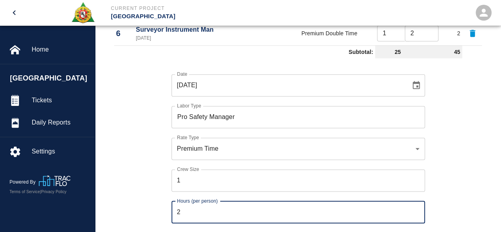
type input "2"
click at [155, 196] on div "Date [DATE] Date Labor Type Pro Safety Manager Labor Type Rate Type Premium Tim…" at bounding box center [294, 154] width 378 height 186
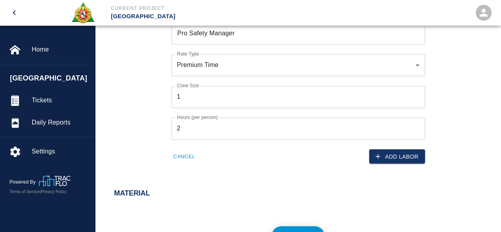
scroll to position [642, 0]
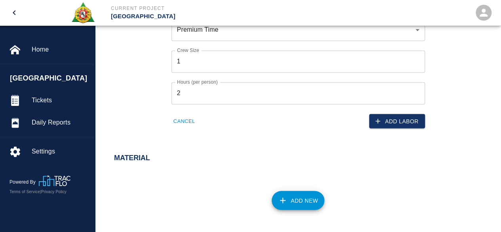
click at [410, 122] on button "Add Labor" at bounding box center [397, 121] width 56 height 15
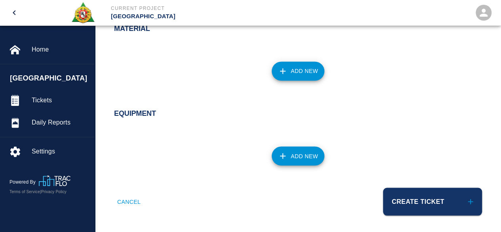
scroll to position [645, 0]
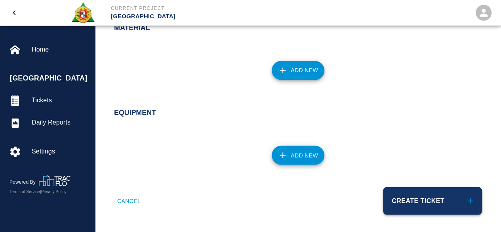
click at [422, 200] on button "Create Ticket" at bounding box center [432, 201] width 99 height 28
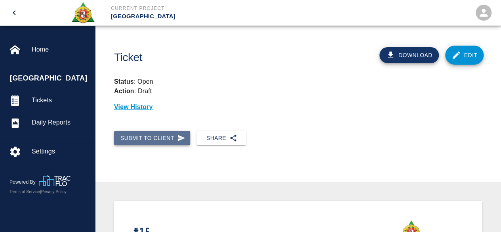
click at [139, 134] on button "Submit to Client" at bounding box center [152, 138] width 76 height 15
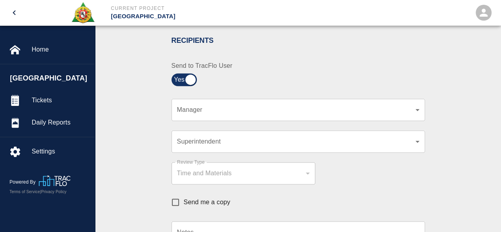
scroll to position [158, 0]
click at [384, 145] on div "​ Superintendent" at bounding box center [299, 141] width 254 height 22
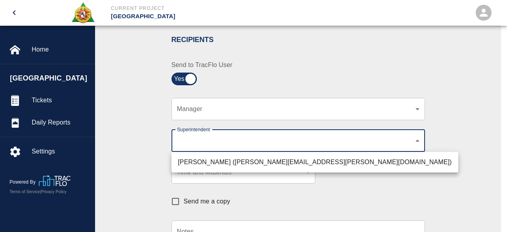
click at [326, 162] on li "[PERSON_NAME] ([PERSON_NAME][EMAIL_ADDRESS][PERSON_NAME][DOMAIN_NAME])" at bounding box center [315, 162] width 287 height 14
type input "607e8b2f-6e2b-4864-a614-ca92a3a6e287"
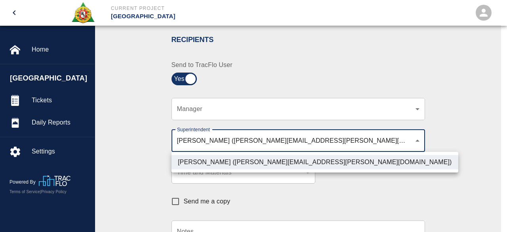
click at [361, 196] on div at bounding box center [253, 116] width 507 height 232
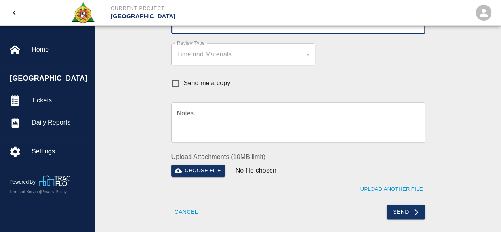
scroll to position [277, 0]
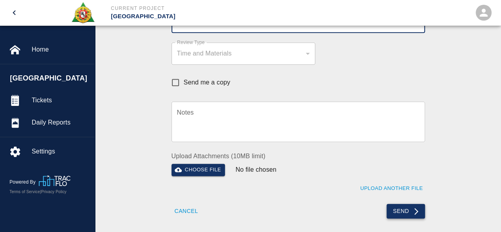
click at [403, 211] on button "Send" at bounding box center [406, 211] width 38 height 15
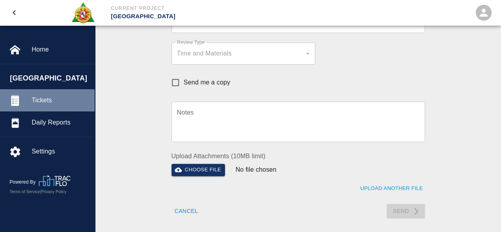
click at [46, 101] on span "Tickets" at bounding box center [60, 100] width 57 height 10
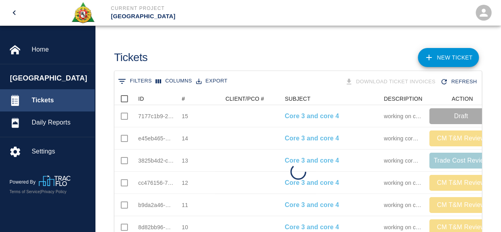
scroll to position [146, 361]
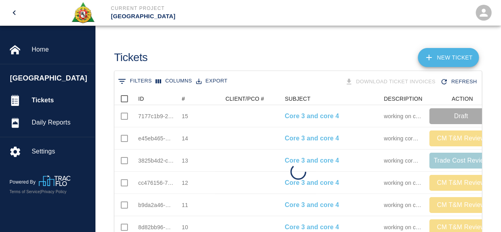
click at [449, 57] on link "NEW TICKET" at bounding box center [448, 57] width 61 height 19
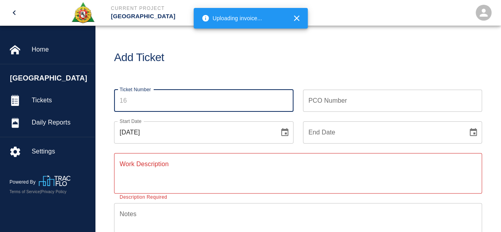
click at [130, 101] on input "Ticket Number" at bounding box center [203, 101] width 179 height 22
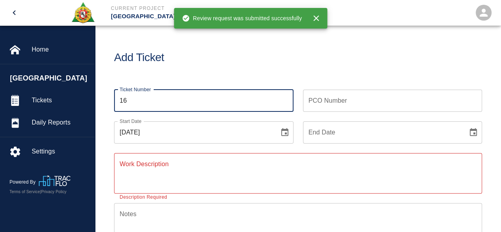
type input "16"
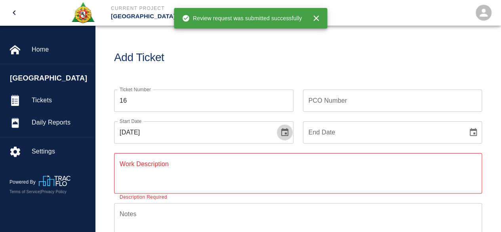
click at [281, 132] on icon "Choose date, selected date is Aug 21, 2025" at bounding box center [284, 132] width 7 height 8
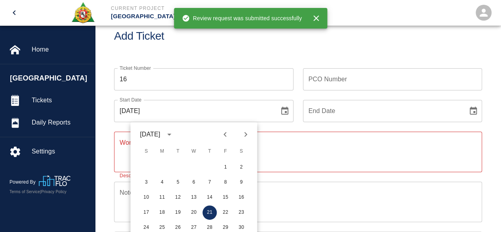
scroll to position [40, 0]
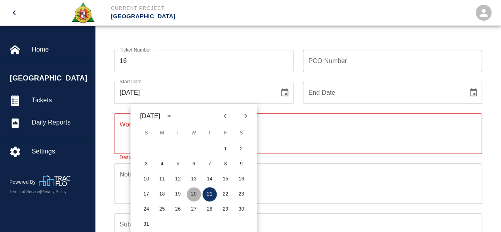
click at [193, 195] on button "20" at bounding box center [194, 194] width 14 height 14
type input "[DATE]"
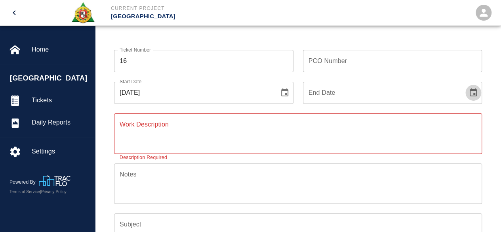
click at [473, 95] on icon "Choose date" at bounding box center [474, 93] width 10 height 10
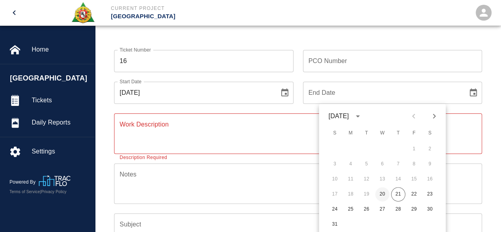
click at [383, 196] on button "20" at bounding box center [382, 194] width 14 height 14
type input "[DATE]"
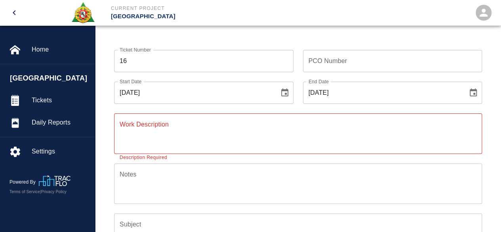
click at [134, 131] on textarea "Work Description" at bounding box center [298, 133] width 357 height 27
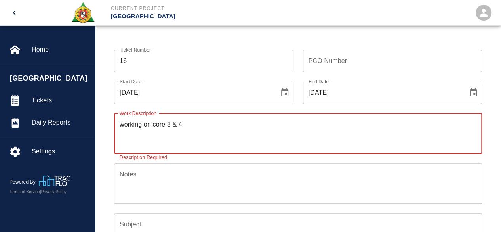
click at [132, 172] on textarea "Notes" at bounding box center [298, 183] width 357 height 27
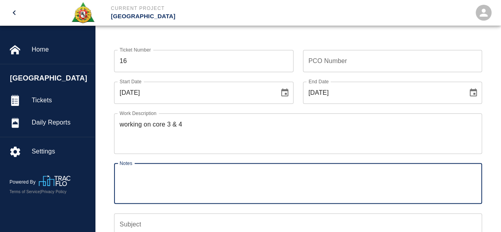
click at [189, 122] on textarea "working on core 3 & 4" at bounding box center [298, 133] width 357 height 27
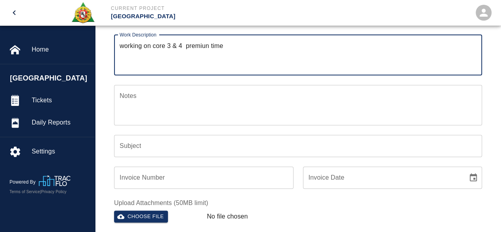
scroll to position [119, 0]
type textarea "working on core 3 & 4 premiun time"
click at [124, 145] on input "Subject" at bounding box center [298, 145] width 368 height 22
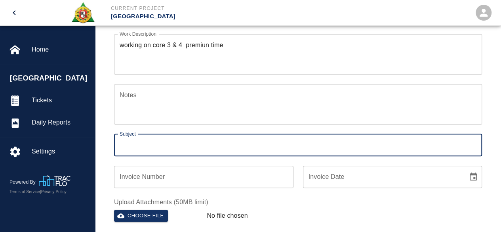
type input "Core 3 and core 4"
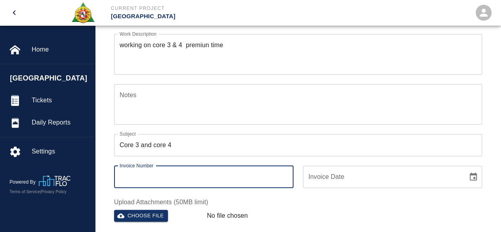
click at [205, 187] on input "Invoice Number" at bounding box center [203, 177] width 179 height 22
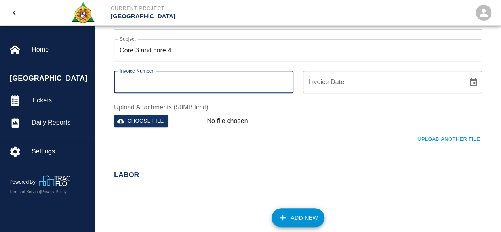
scroll to position [238, 0]
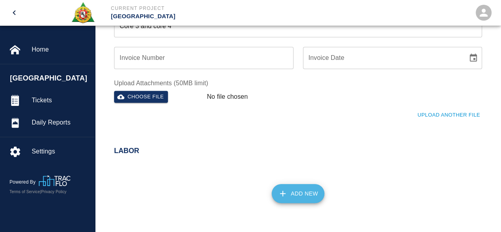
click at [300, 196] on button "Add New" at bounding box center [298, 193] width 53 height 19
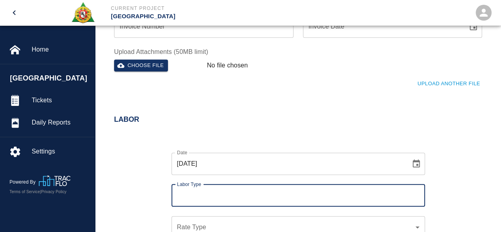
scroll to position [279, 0]
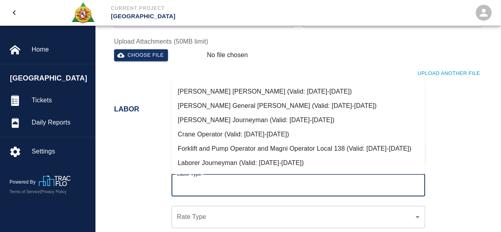
click at [193, 181] on input "Labor Type" at bounding box center [298, 185] width 246 height 15
click at [234, 118] on li "[PERSON_NAME] Journeyman (Valid: [DATE]-[DATE])" at bounding box center [299, 120] width 254 height 14
type input "[PERSON_NAME] Journeyman"
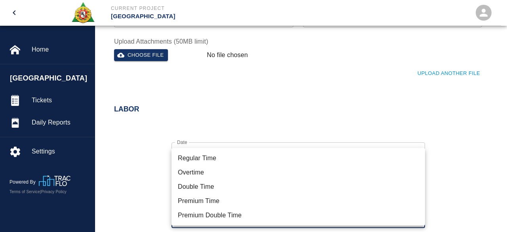
click at [204, 199] on li "Premium Time" at bounding box center [299, 201] width 254 height 14
type input "rate_pot"
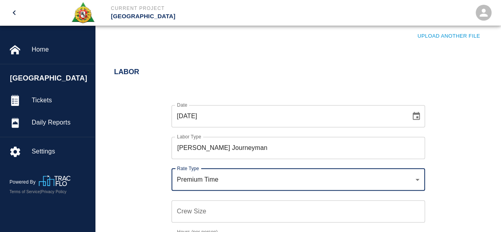
scroll to position [398, 0]
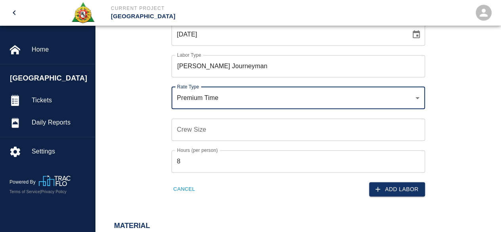
click at [190, 130] on input "Crew Size" at bounding box center [299, 129] width 254 height 22
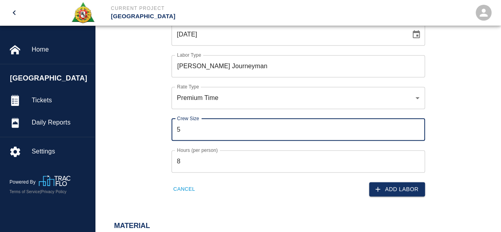
type input "5"
click at [195, 160] on input "8" at bounding box center [299, 161] width 254 height 22
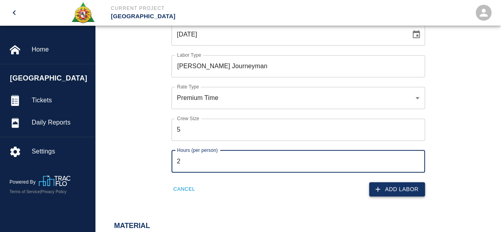
type input "2"
click at [390, 189] on button "Add Labor" at bounding box center [397, 189] width 56 height 15
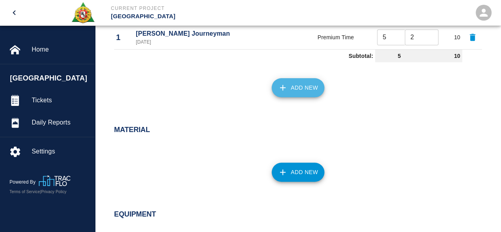
click at [301, 84] on button "Add New" at bounding box center [298, 87] width 53 height 19
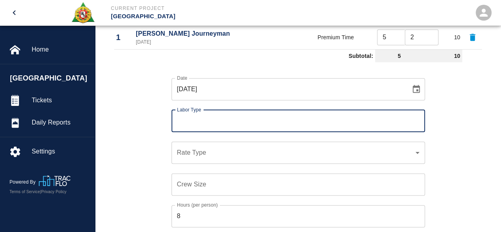
click at [221, 118] on input "Labor Type" at bounding box center [298, 120] width 246 height 15
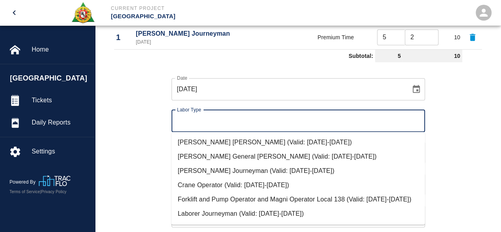
click at [220, 170] on li "[PERSON_NAME] Journeyman (Valid: [DATE]-[DATE])" at bounding box center [299, 170] width 254 height 14
type input "[PERSON_NAME] Journeyman"
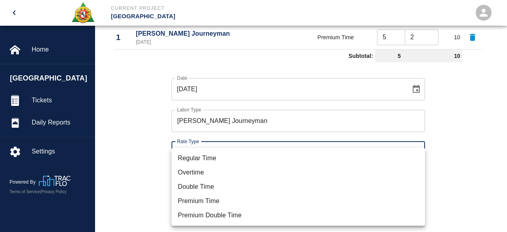
click at [204, 199] on li "Premium Time" at bounding box center [299, 201] width 254 height 14
type input "rate_pot"
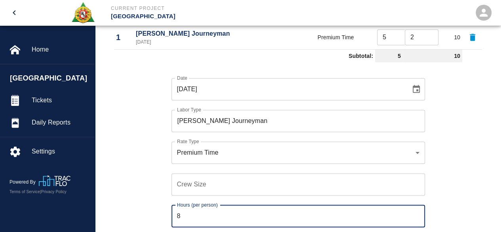
click at [199, 210] on input "8" at bounding box center [299, 216] width 254 height 22
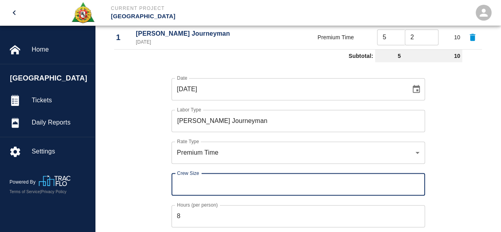
click at [193, 185] on input "Crew Size" at bounding box center [299, 184] width 254 height 22
type input "2"
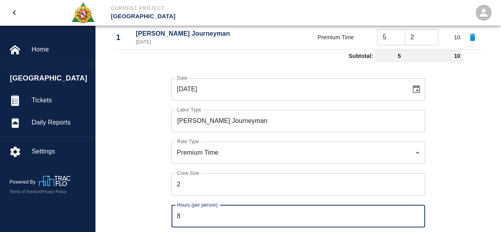
click at [187, 214] on input "8" at bounding box center [299, 216] width 254 height 22
type input "1"
click at [147, 200] on div "Date [DATE] Date Labor Type [PERSON_NAME] Journeyman Labor Type Rate Type Premi…" at bounding box center [294, 158] width 378 height 186
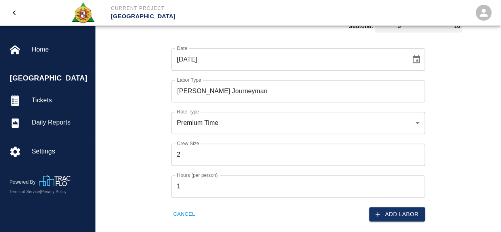
scroll to position [477, 0]
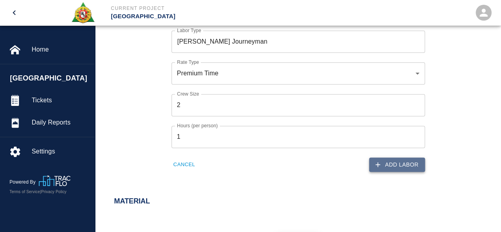
click at [408, 164] on button "Add Labor" at bounding box center [397, 164] width 56 height 15
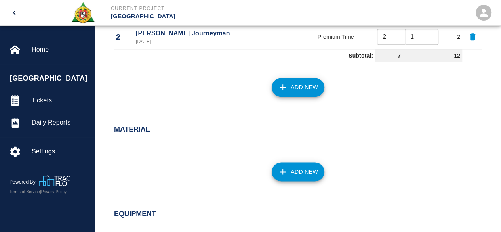
scroll to position [422, 0]
click at [309, 88] on button "Add New" at bounding box center [298, 87] width 53 height 19
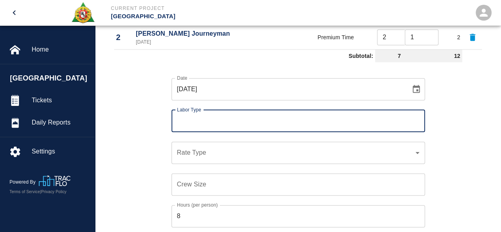
click at [196, 117] on input "Labor Type" at bounding box center [298, 120] width 246 height 15
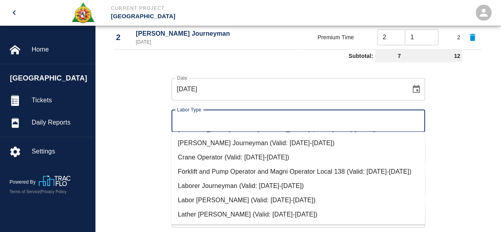
scroll to position [79, 0]
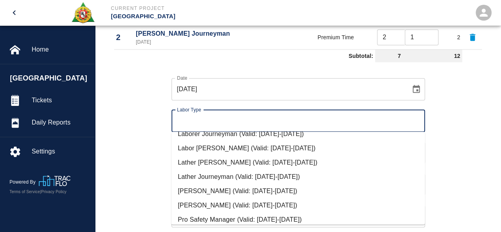
click at [251, 141] on li "Laborer Journeyman (Valid: [DATE]-[DATE])" at bounding box center [299, 134] width 254 height 14
type input "Laborer Journeyman"
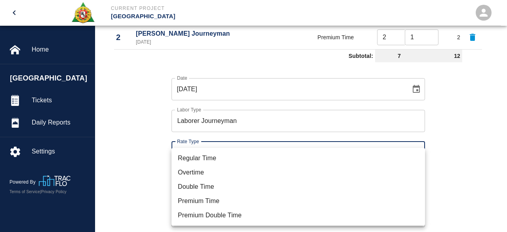
click at [191, 204] on li "Premium Time" at bounding box center [299, 201] width 254 height 14
type input "rate_pot"
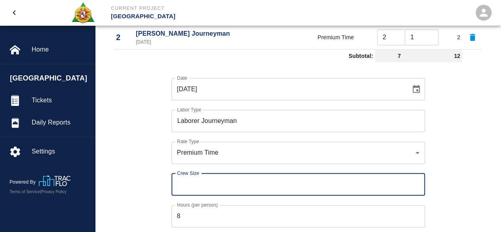
click at [187, 185] on input "Crew Size" at bounding box center [299, 184] width 254 height 22
type input "6"
click at [187, 210] on input "8" at bounding box center [299, 216] width 254 height 22
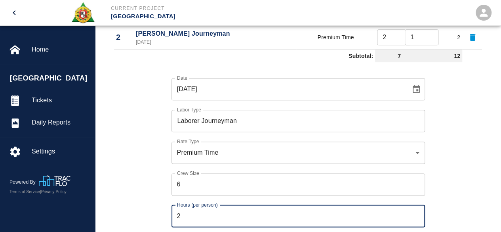
type input "2"
click at [165, 198] on div "Hours (per person) 2 Hours (per person)" at bounding box center [293, 211] width 263 height 32
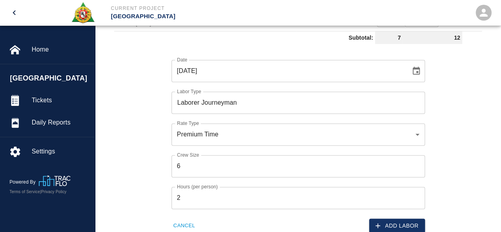
scroll to position [502, 0]
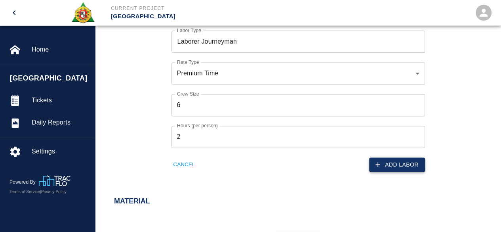
click at [410, 165] on button "Add Labor" at bounding box center [397, 164] width 56 height 15
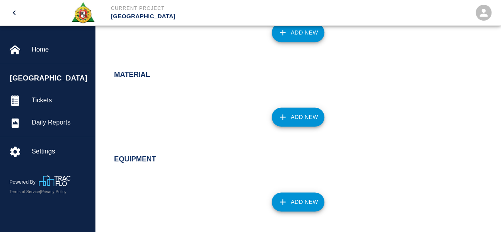
scroll to position [462, 0]
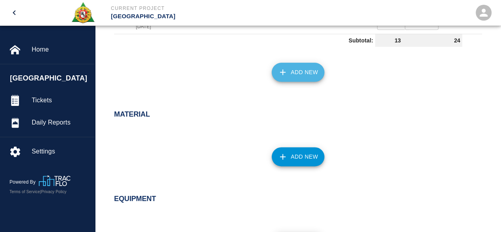
click at [315, 69] on button "Add New" at bounding box center [298, 72] width 53 height 19
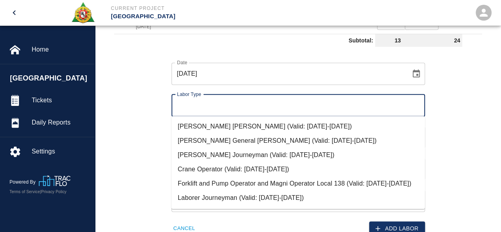
click at [191, 108] on input "Labor Type" at bounding box center [298, 105] width 246 height 15
click at [202, 168] on li "Crane Operator (Valid: [DATE]-[DATE])" at bounding box center [299, 169] width 254 height 14
type input "Crane Operator"
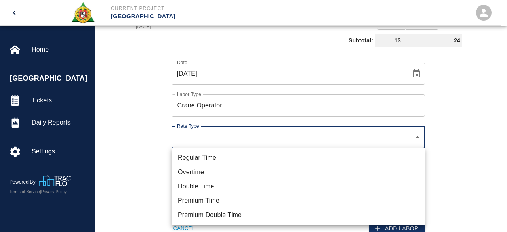
click at [189, 220] on li "Premium Double Time" at bounding box center [299, 215] width 254 height 14
type input "rate_pdt"
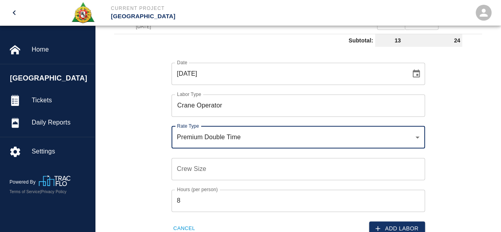
click at [185, 167] on input "Crew Size" at bounding box center [299, 169] width 254 height 22
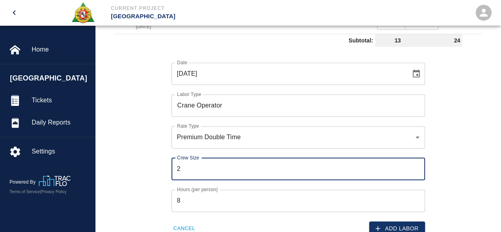
type input "2"
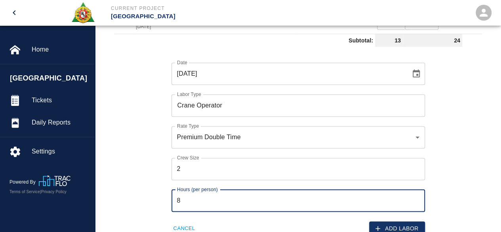
click at [189, 202] on input "8" at bounding box center [299, 200] width 254 height 22
type input "0.5"
click at [393, 222] on button "Add Labor" at bounding box center [397, 228] width 56 height 15
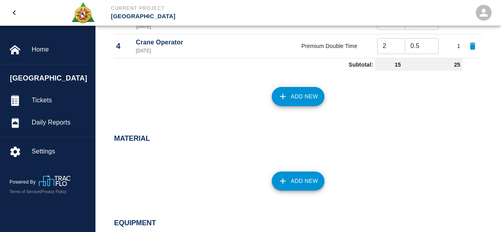
click at [304, 89] on button "Add New" at bounding box center [298, 96] width 53 height 19
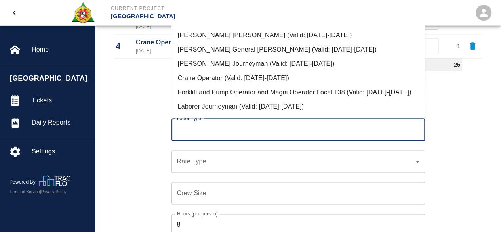
click at [201, 131] on input "Labor Type" at bounding box center [298, 129] width 246 height 15
click at [228, 92] on li "Forklift and Pump Operator and Magni Operator Local 138 (Valid: [DATE]-[DATE])" at bounding box center [299, 92] width 254 height 14
type input "Forklift and Pump Operator and Magni Operator Local 138"
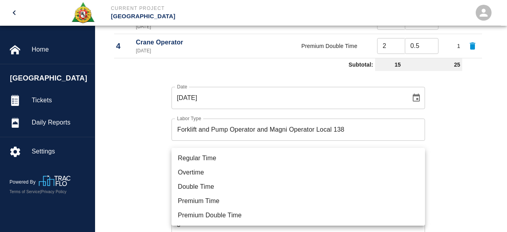
click at [202, 215] on li "Premium Double Time" at bounding box center [299, 215] width 254 height 14
type input "rate_pdt"
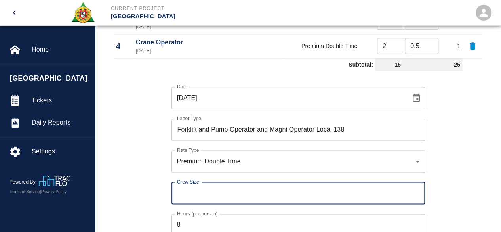
click at [177, 190] on input "Crew Size" at bounding box center [299, 193] width 254 height 22
type input "1"
click at [185, 221] on input "8" at bounding box center [299, 225] width 254 height 22
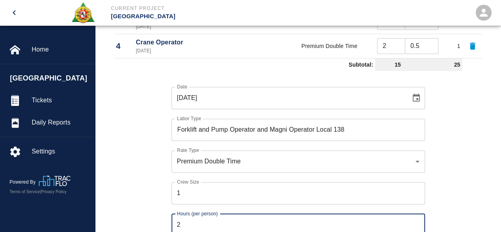
type input "2"
click at [141, 191] on div "Date [DATE] Date Labor Type Forklift and Pump Operator and Magni Operator Local…" at bounding box center [294, 167] width 378 height 186
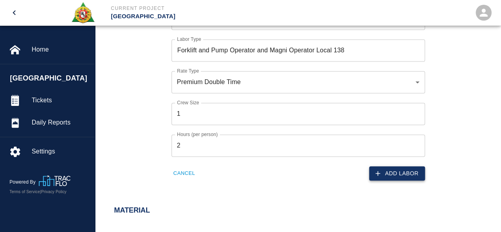
click at [408, 172] on button "Add Labor" at bounding box center [397, 173] width 56 height 15
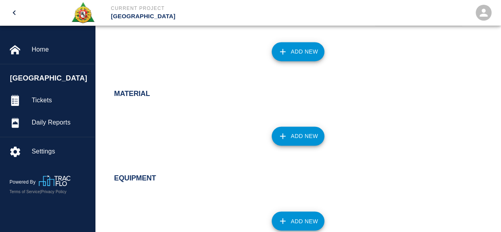
scroll to position [493, 0]
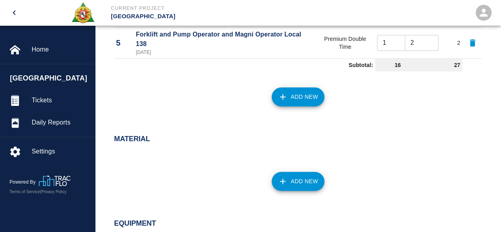
click at [303, 96] on button "Add New" at bounding box center [298, 96] width 53 height 19
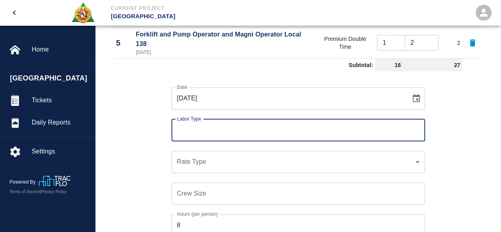
click at [212, 124] on input "Labor Type" at bounding box center [298, 129] width 246 height 15
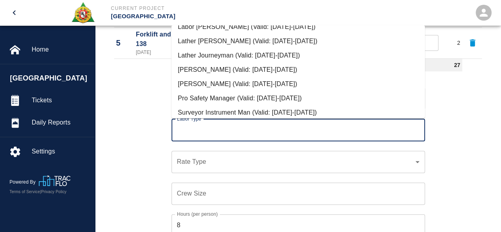
scroll to position [109, 0]
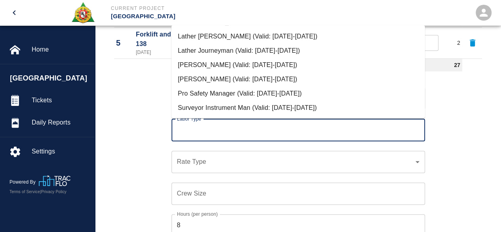
click at [233, 91] on li "Pro Safety Manager (Valid: [DATE]-[DATE])" at bounding box center [299, 93] width 254 height 14
type input "Pro Safety Manager"
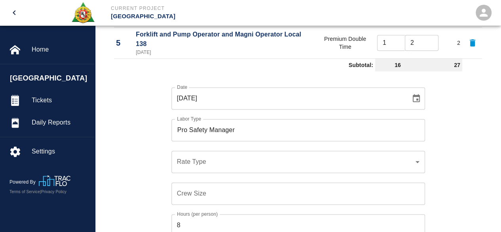
click at [189, 168] on div "​ Rate Type" at bounding box center [299, 162] width 254 height 22
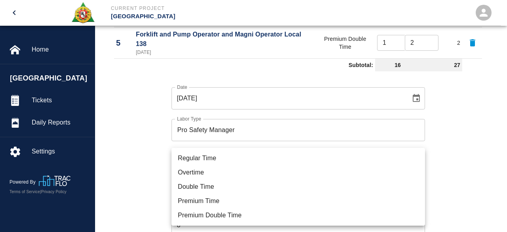
click at [203, 203] on li "Premium Time" at bounding box center [299, 201] width 254 height 14
type input "rate_pot"
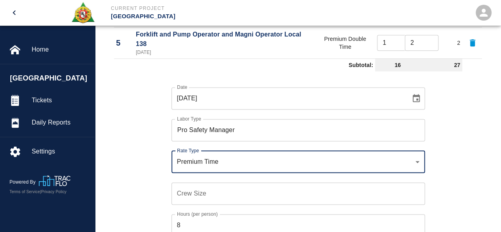
click at [183, 194] on input "Crew Size" at bounding box center [299, 193] width 254 height 22
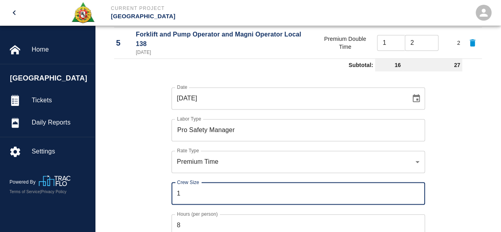
type input "1"
click at [185, 223] on input "8" at bounding box center [299, 225] width 254 height 22
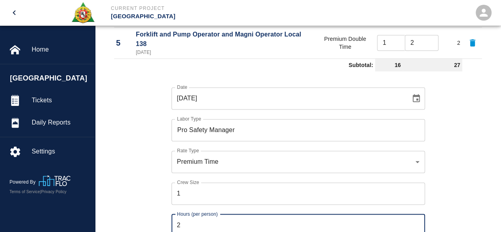
type input "2"
click at [171, 212] on div "Hours (per person) 2 Hours (per person)" at bounding box center [293, 220] width 263 height 32
click at [446, 179] on div "Date [DATE] Date Labor Type Pro Safety Manager Labor Type Rate Type Premium Tim…" at bounding box center [294, 167] width 378 height 186
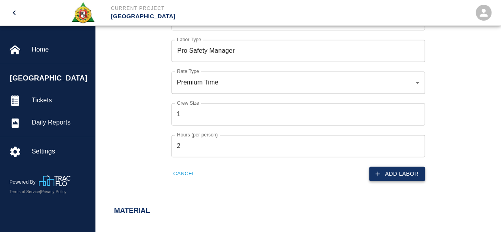
click at [401, 174] on button "Add Labor" at bounding box center [397, 173] width 56 height 15
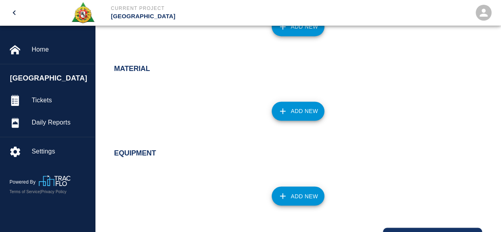
scroll to position [628, 0]
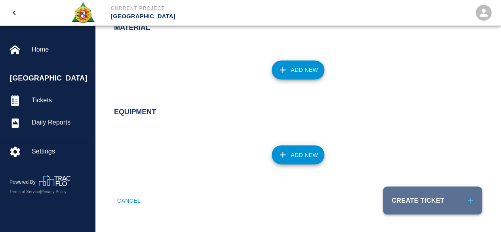
click at [402, 196] on button "Create Ticket" at bounding box center [432, 200] width 99 height 28
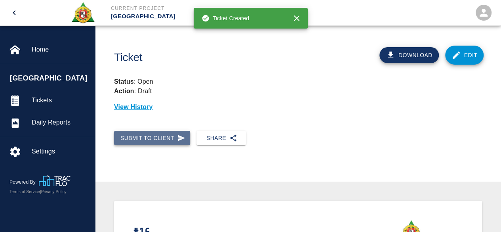
click at [156, 134] on button "Submit to Client" at bounding box center [152, 138] width 76 height 15
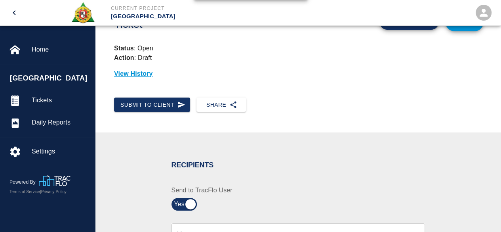
scroll to position [119, 0]
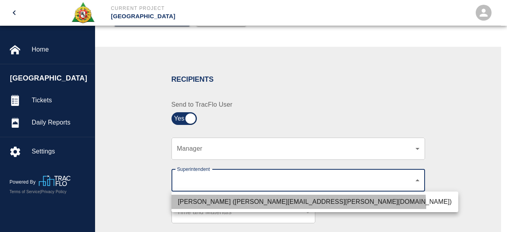
click at [291, 207] on li "[PERSON_NAME] ([PERSON_NAME][EMAIL_ADDRESS][PERSON_NAME][DOMAIN_NAME])" at bounding box center [315, 202] width 287 height 14
type input "607e8b2f-6e2b-4864-a614-ca92a3a6e287"
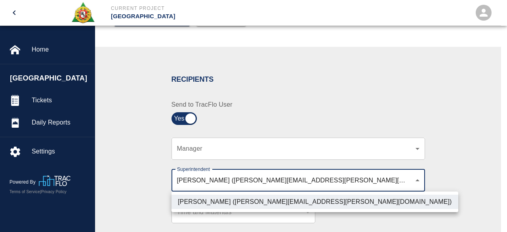
click at [465, 184] on div at bounding box center [253, 116] width 507 height 232
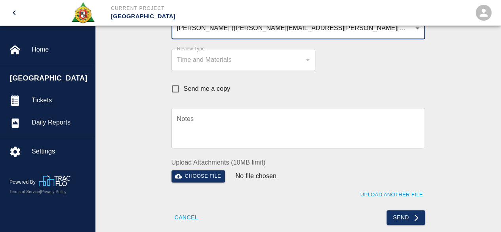
scroll to position [317, 0]
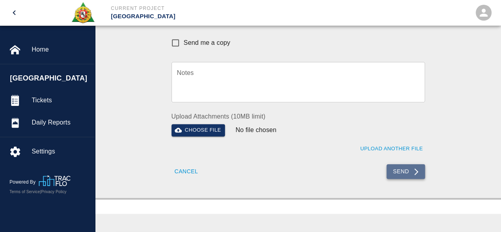
click at [403, 169] on button "Send" at bounding box center [406, 171] width 38 height 15
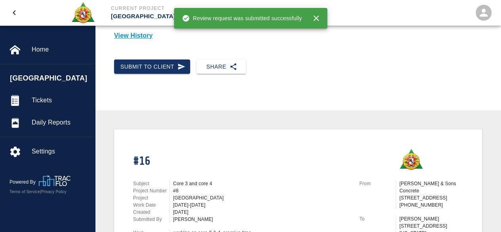
scroll to position [0, 0]
